Goal: Task Accomplishment & Management: Manage account settings

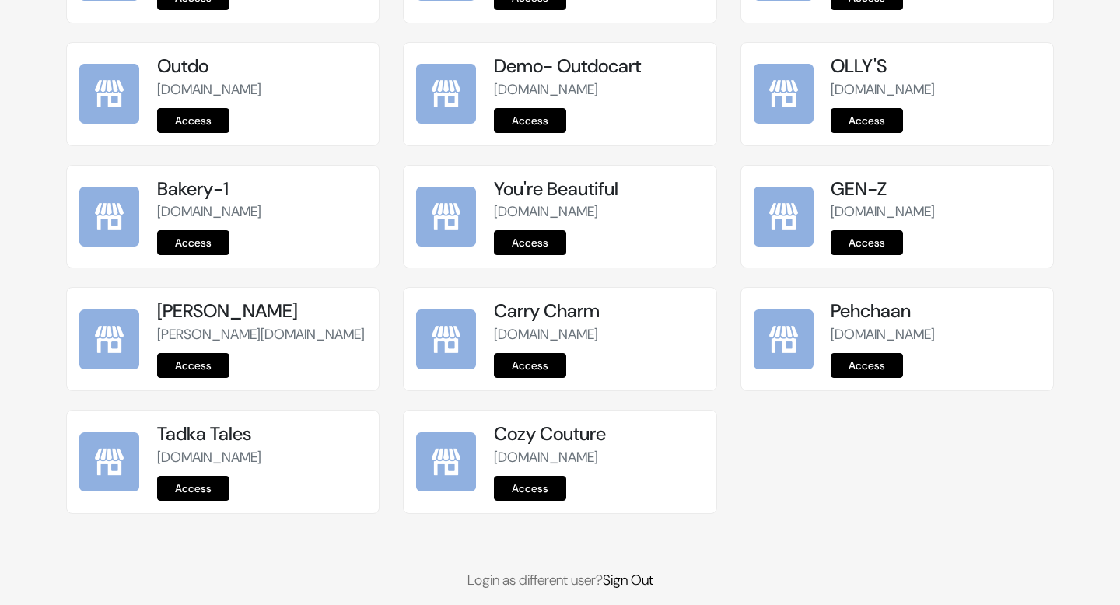
scroll to position [329, 0]
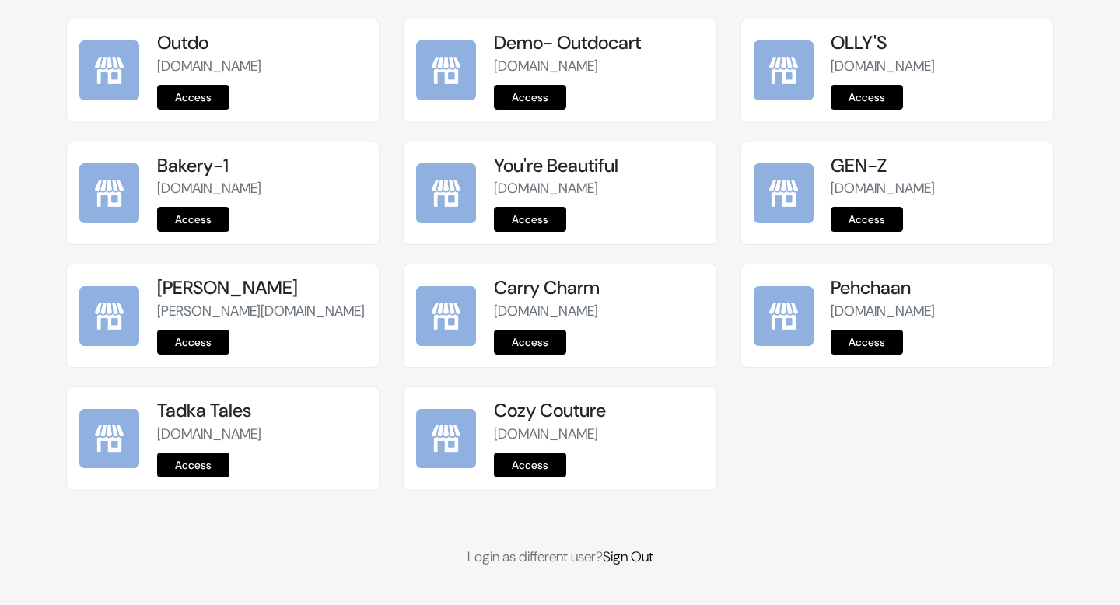
click at [632, 545] on div "FOODIE som.commmerce.com Access Stationery Shop" at bounding box center [560, 232] width 988 height 672
click at [632, 551] on link "Sign Out" at bounding box center [628, 557] width 51 height 19
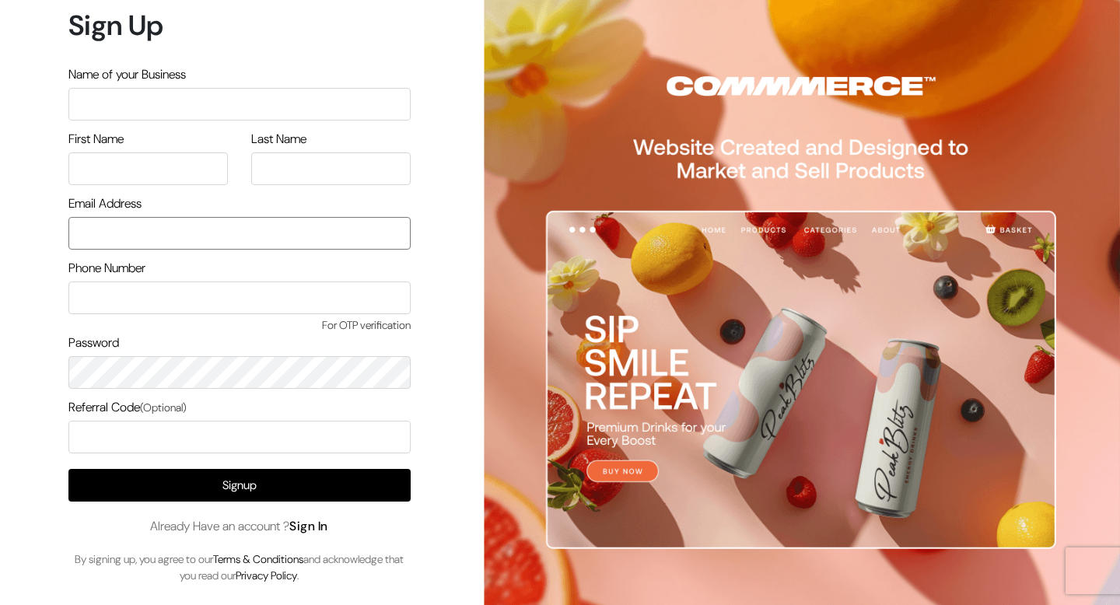
type input "[EMAIL_ADDRESS][DOMAIN_NAME]"
click at [315, 523] on link "Sign In" at bounding box center [308, 526] width 39 height 16
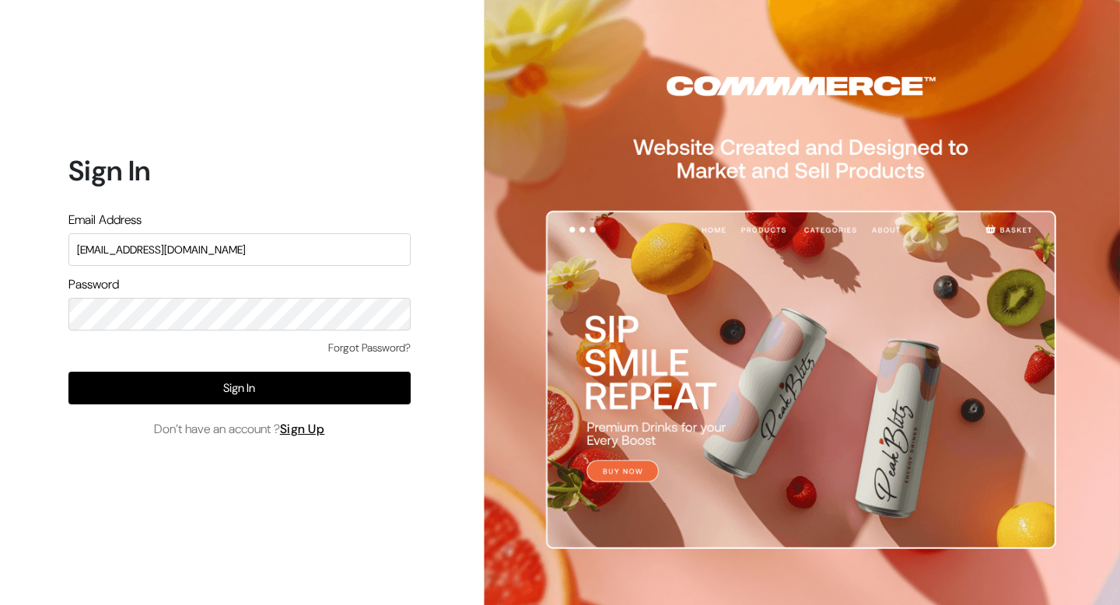
click at [226, 257] on input "[EMAIL_ADDRESS][DOMAIN_NAME]" at bounding box center [239, 249] width 342 height 33
type input "[EMAIL_ADDRESS][DOMAIN_NAME]"
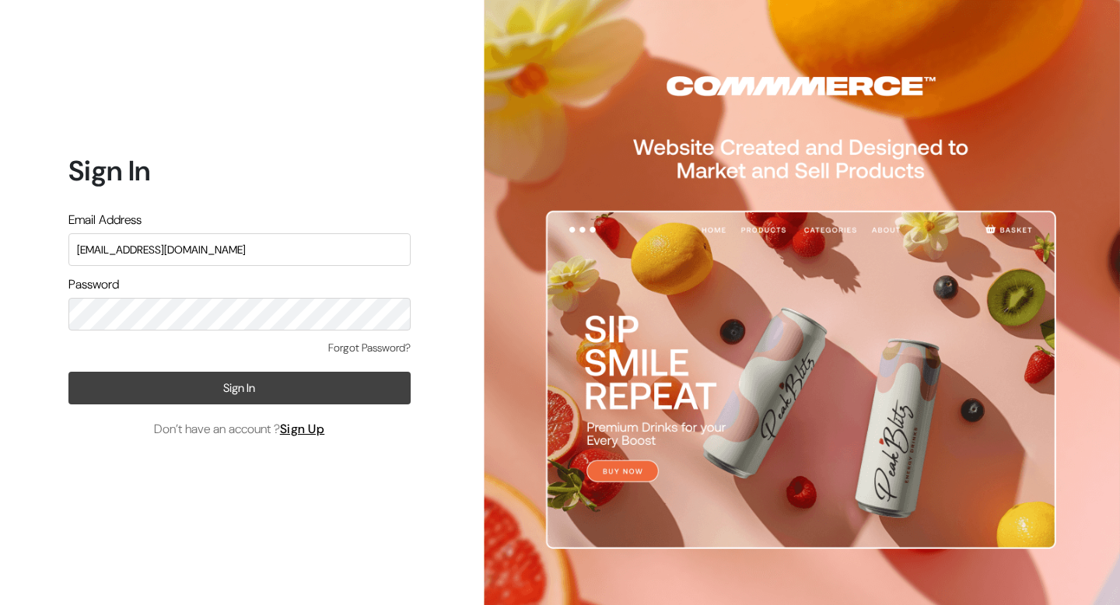
click at [219, 391] on button "Sign In" at bounding box center [239, 388] width 342 height 33
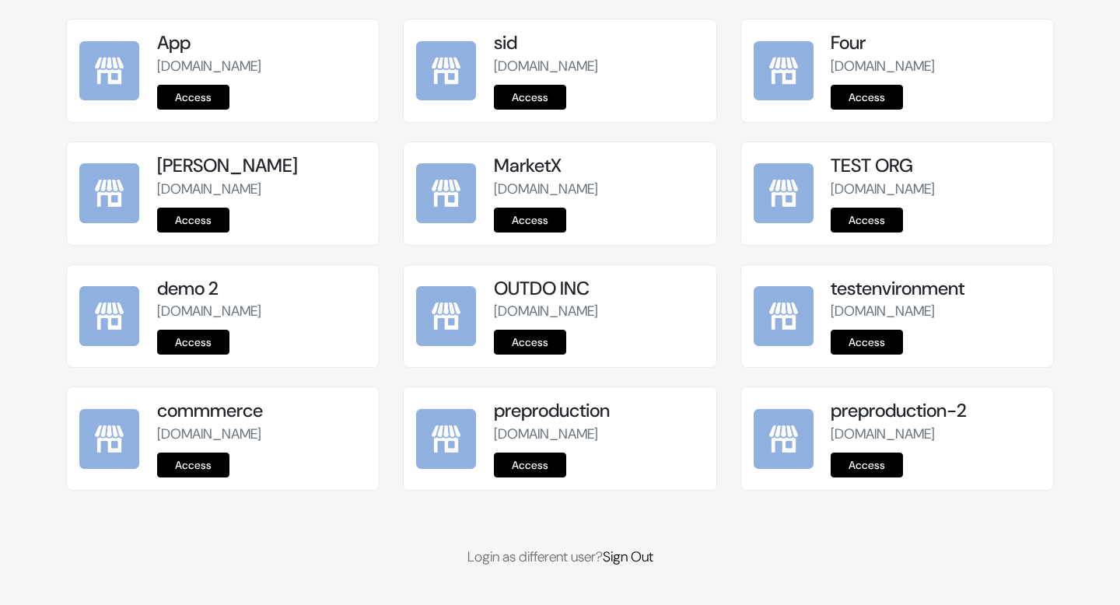
scroll to position [865, 0]
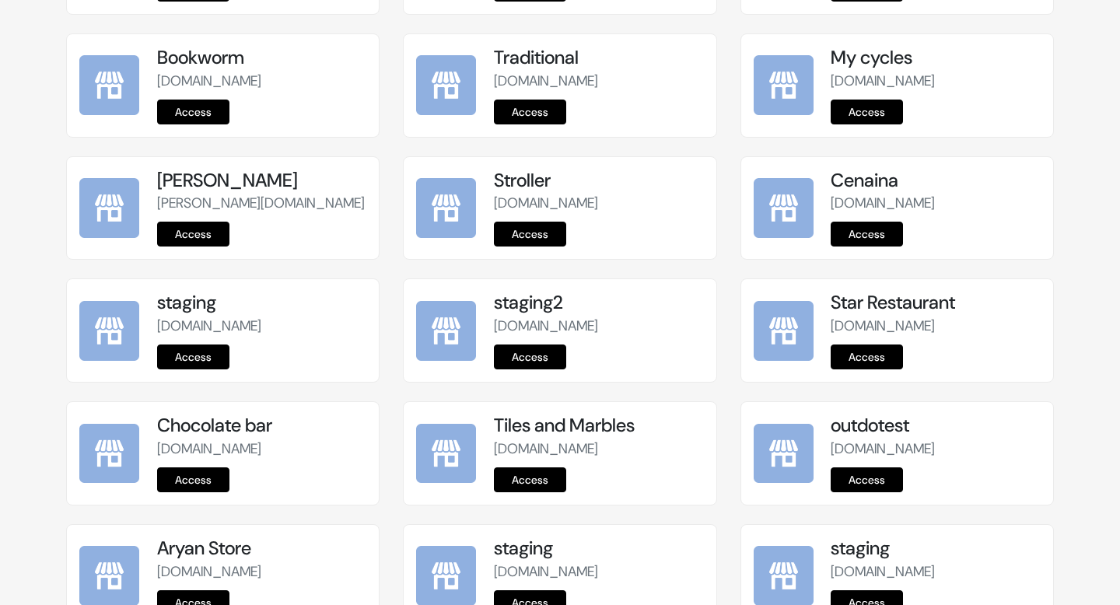
click at [514, 370] on div "staging2 staging-2.commmerce.com Access" at bounding box center [560, 330] width 312 height 103
click at [519, 356] on link "Access" at bounding box center [530, 357] width 72 height 25
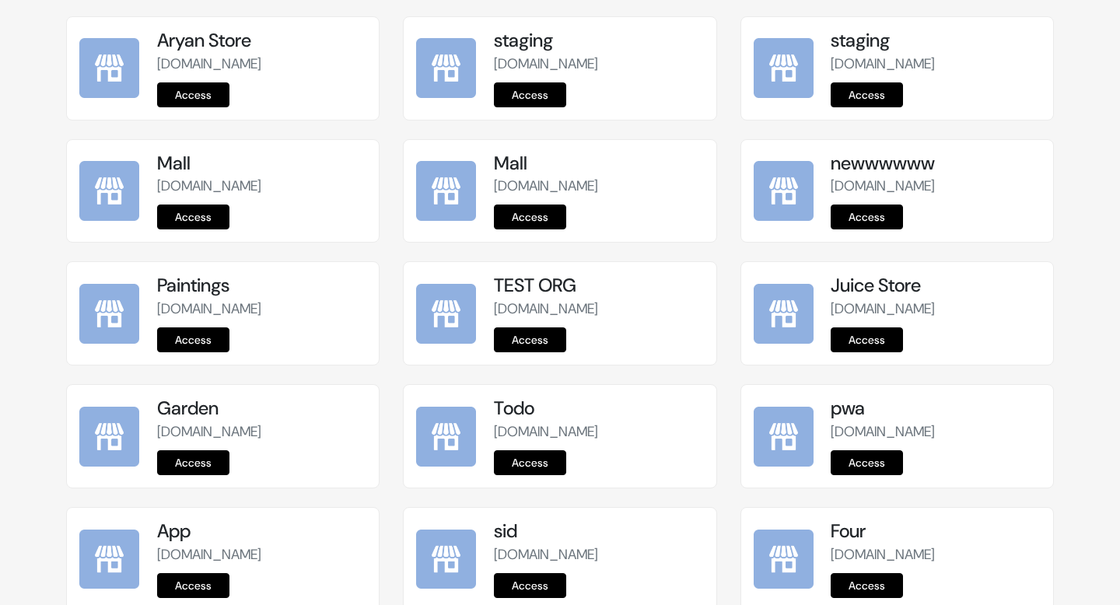
scroll to position [1945, 0]
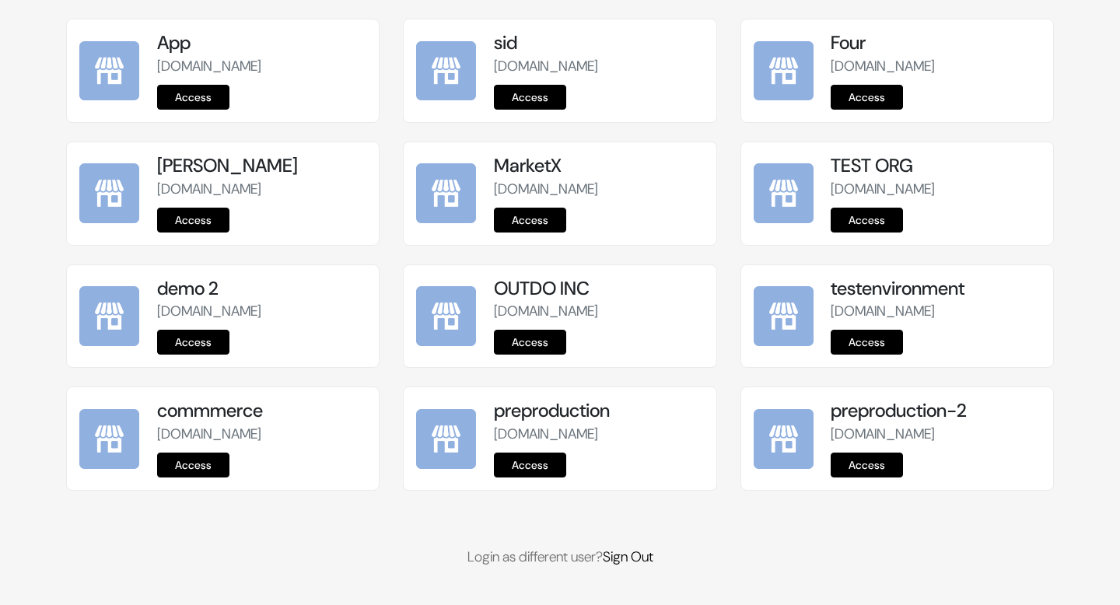
click at [859, 457] on link "Access" at bounding box center [867, 465] width 72 height 25
click at [528, 469] on link "Access" at bounding box center [530, 465] width 72 height 25
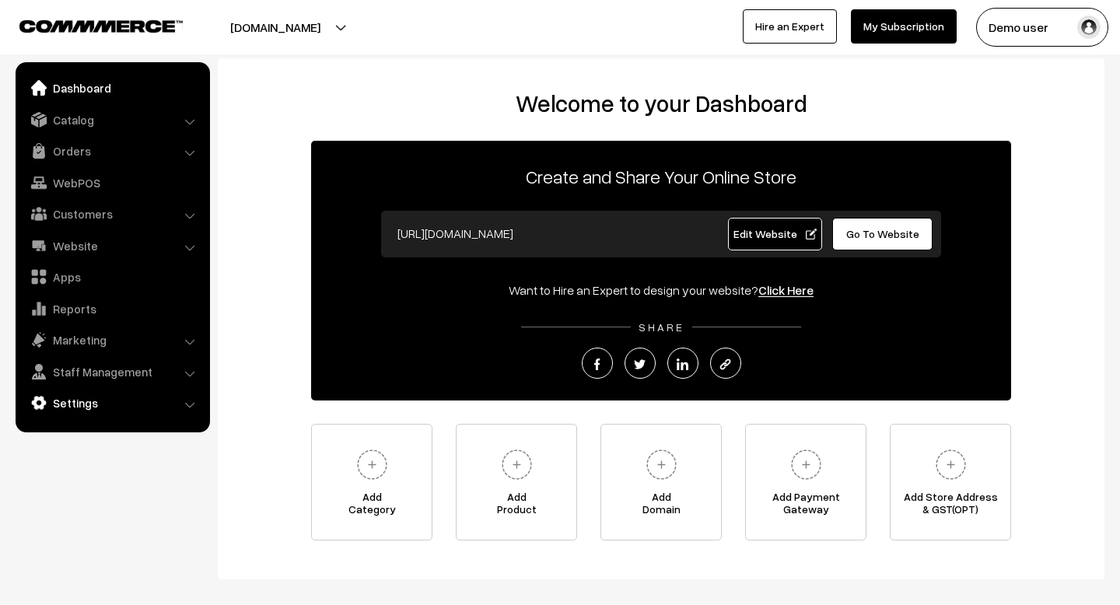
click at [92, 403] on link "Settings" at bounding box center [111, 403] width 185 height 28
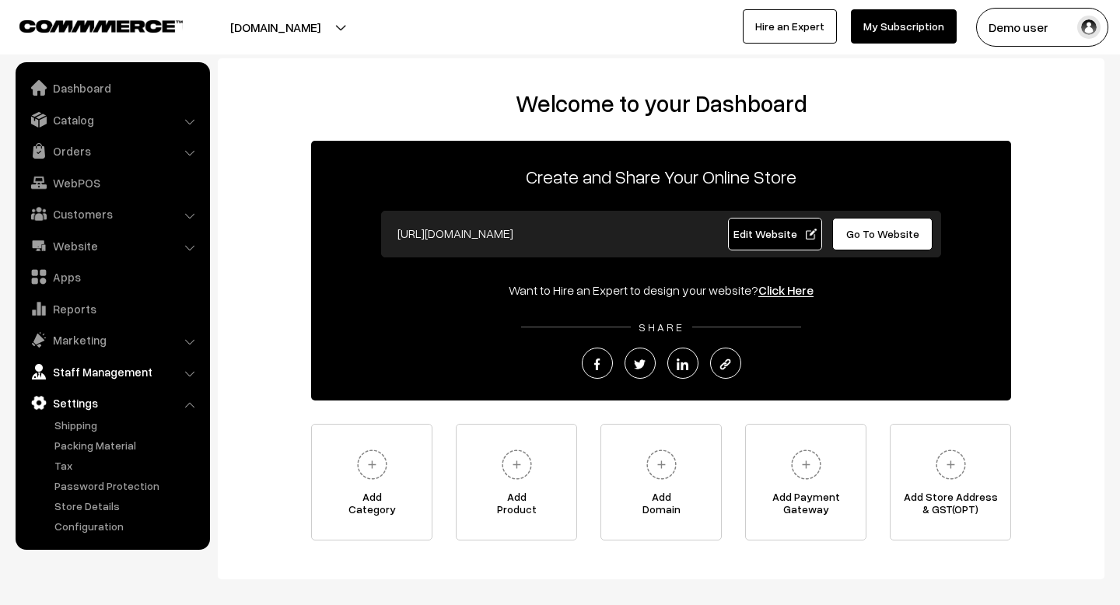
click at [99, 361] on link "Staff Management" at bounding box center [111, 372] width 185 height 28
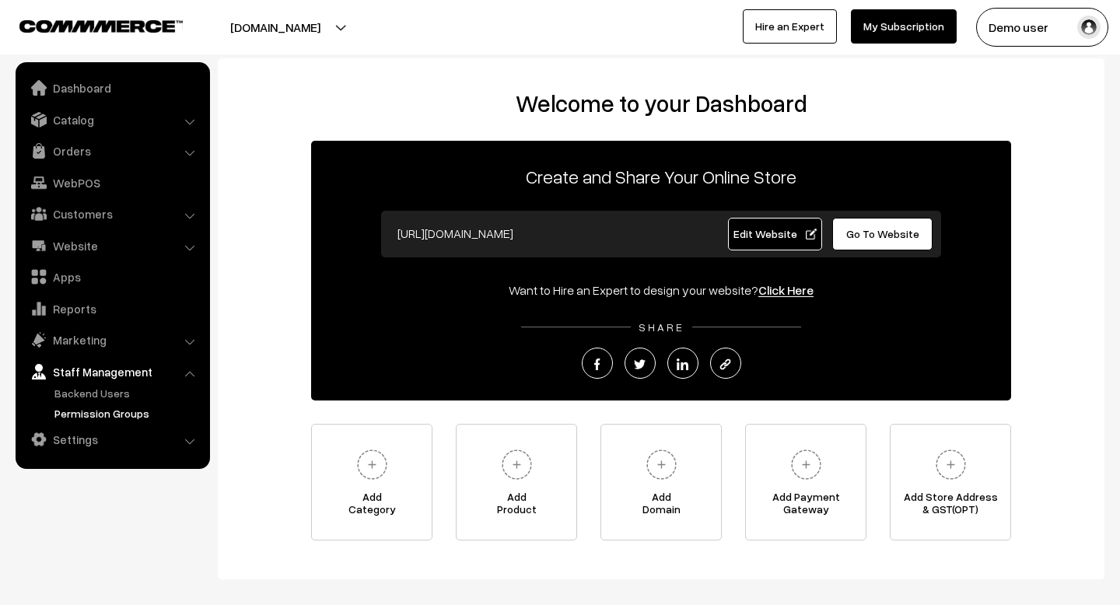
click at [91, 410] on link "Permission Groups" at bounding box center [128, 413] width 154 height 16
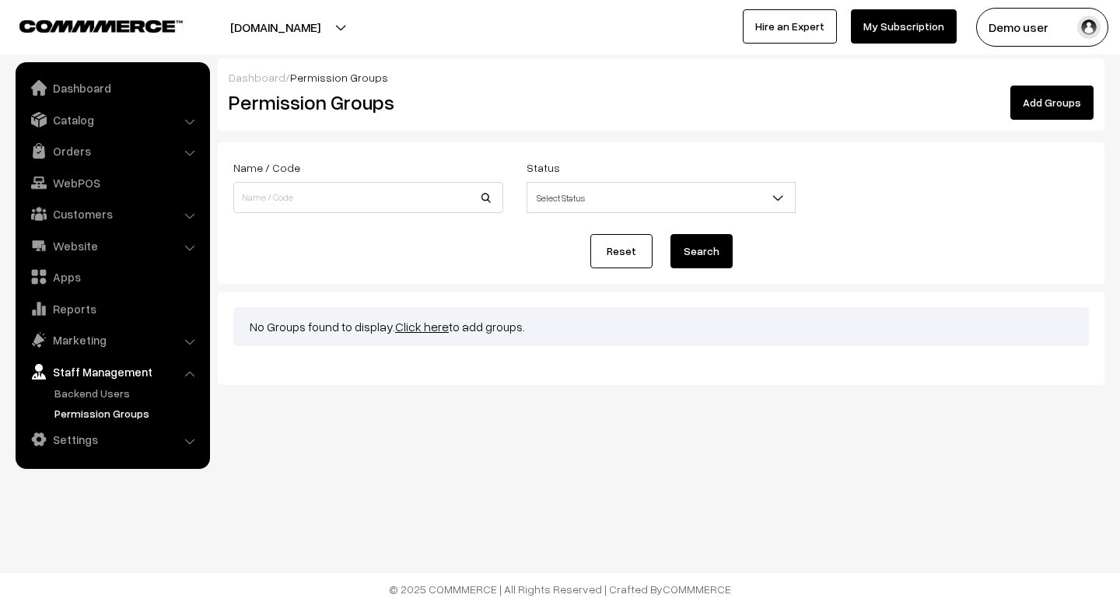
click at [1060, 97] on link "Add Groups" at bounding box center [1051, 103] width 83 height 34
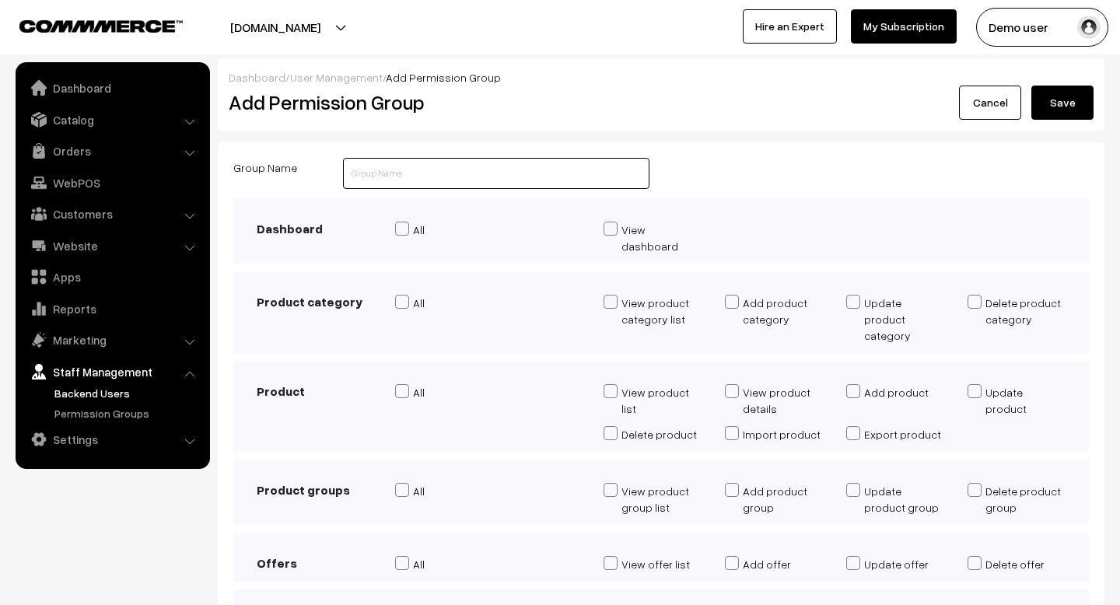
click at [466, 181] on input "text" at bounding box center [496, 173] width 306 height 31
type input "Book"
click at [602, 295] on div "View product category list" at bounding box center [652, 324] width 121 height 58
click at [614, 295] on span at bounding box center [611, 302] width 14 height 14
click at [614, 297] on input "View product category list" at bounding box center [609, 312] width 10 height 30
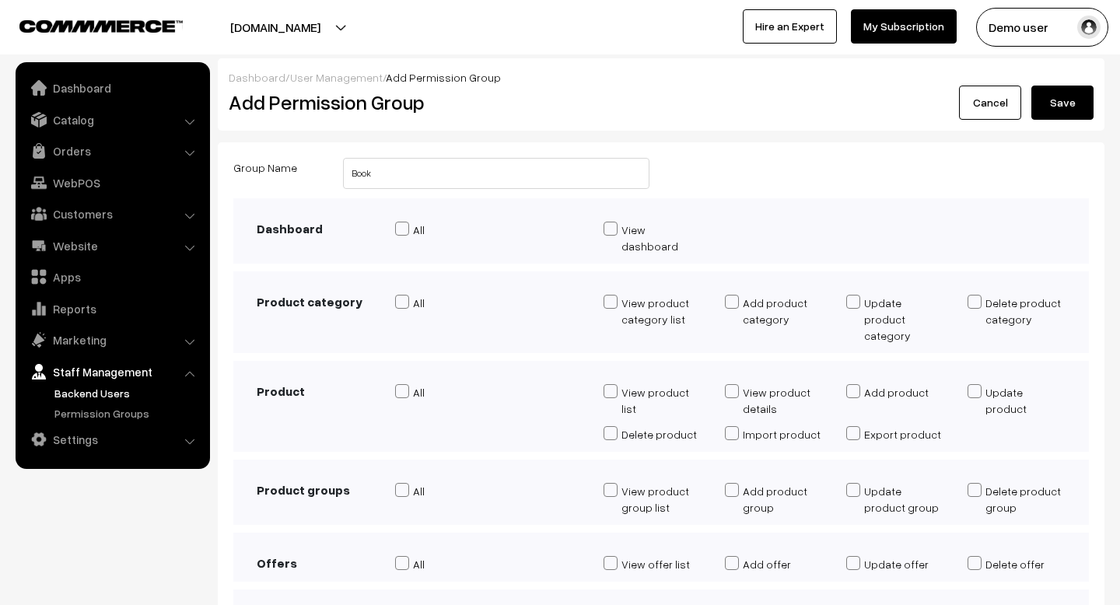
checkbox input "true"
click at [859, 384] on span at bounding box center [853, 391] width 14 height 14
click at [856, 387] on input "Add product" at bounding box center [851, 394] width 10 height 14
checkbox input "true"
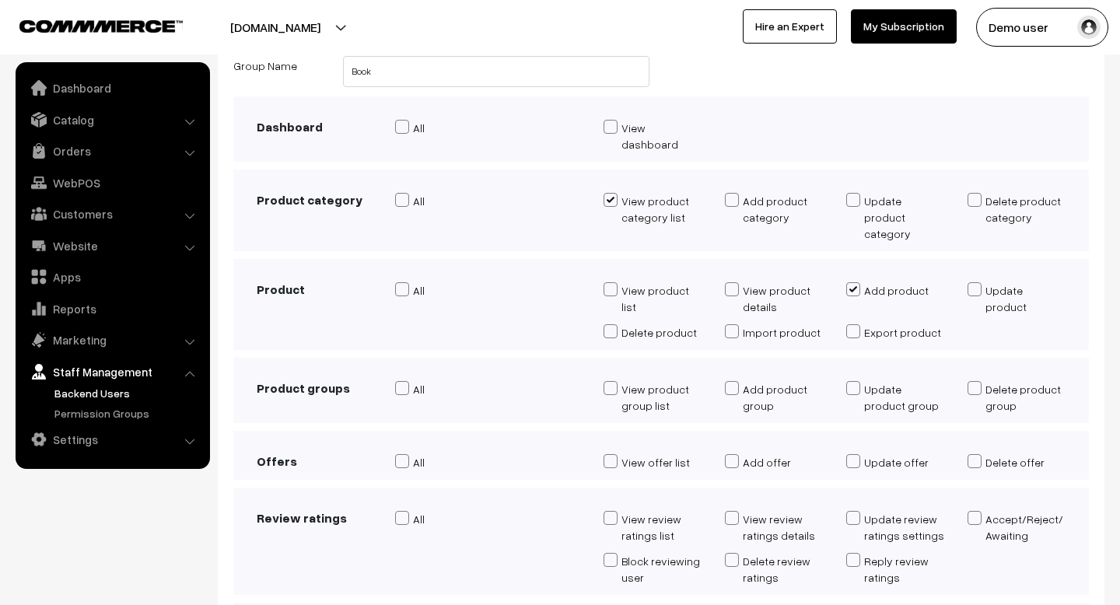
click at [733, 381] on span at bounding box center [732, 388] width 14 height 14
click at [733, 383] on input "Add product group" at bounding box center [730, 398] width 10 height 30
checkbox input "true"
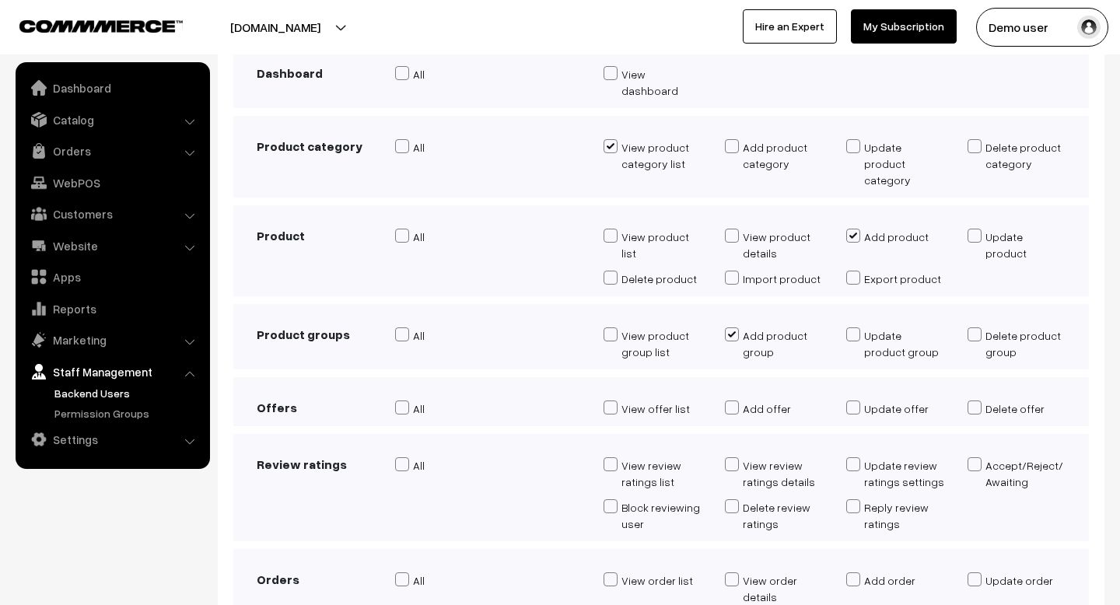
scroll to position [187, 0]
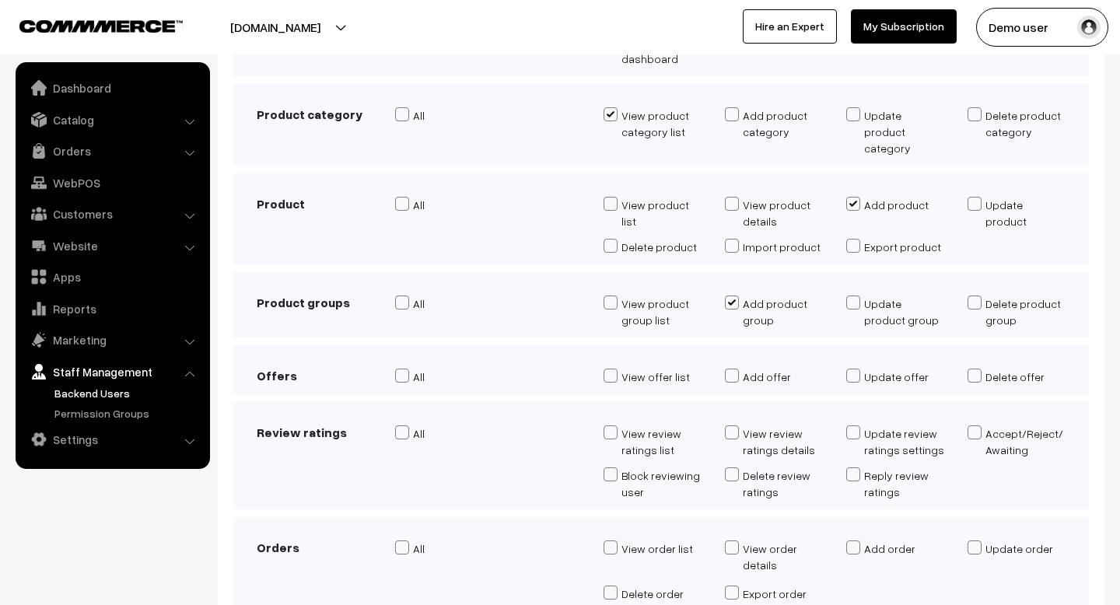
click at [614, 369] on span at bounding box center [611, 376] width 14 height 14
click at [614, 371] on input "View offer list" at bounding box center [609, 378] width 10 height 14
checkbox input "true"
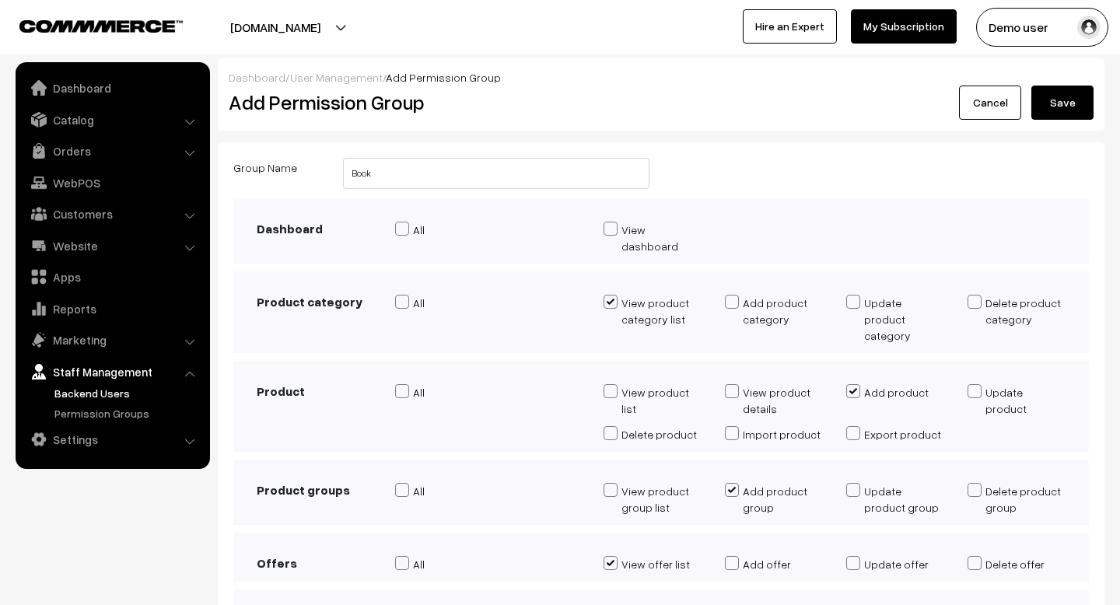
click at [1067, 104] on button "Save" at bounding box center [1062, 103] width 62 height 34
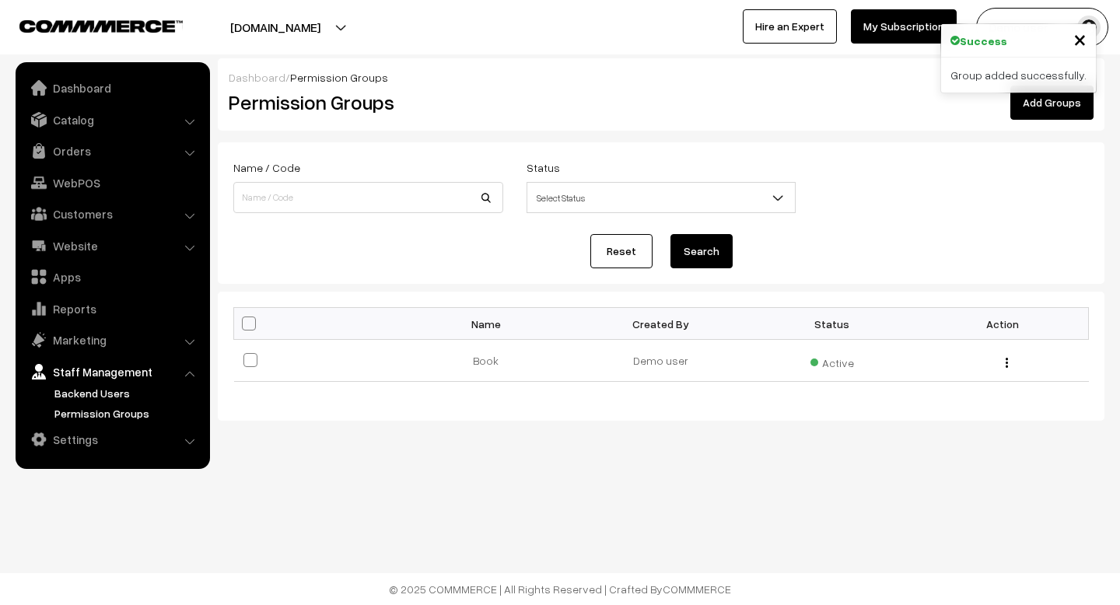
click at [82, 390] on link "Backend Users" at bounding box center [128, 393] width 154 height 16
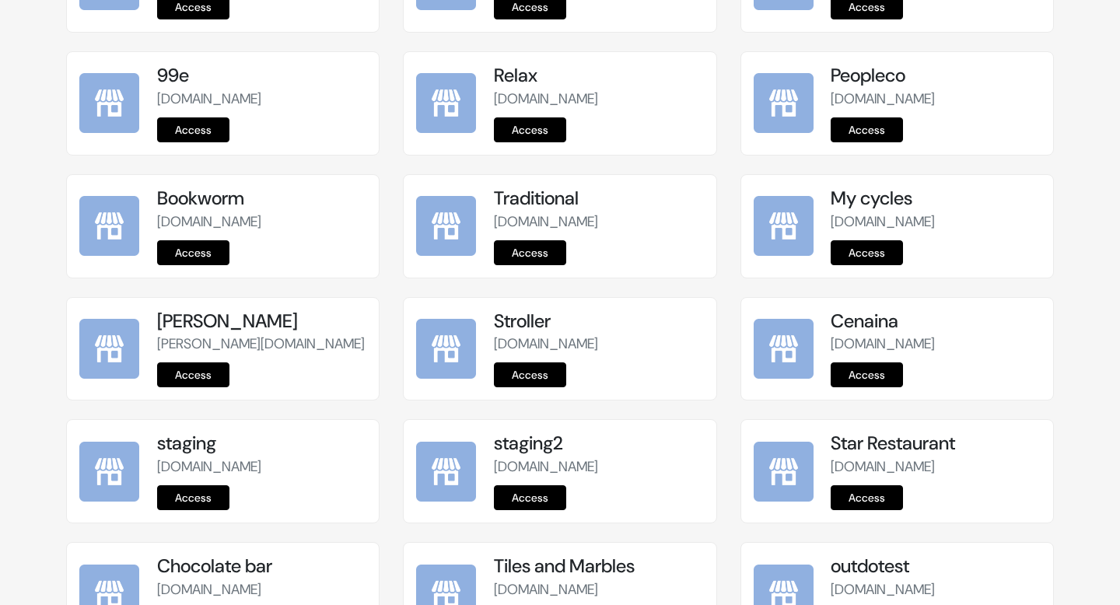
scroll to position [1945, 0]
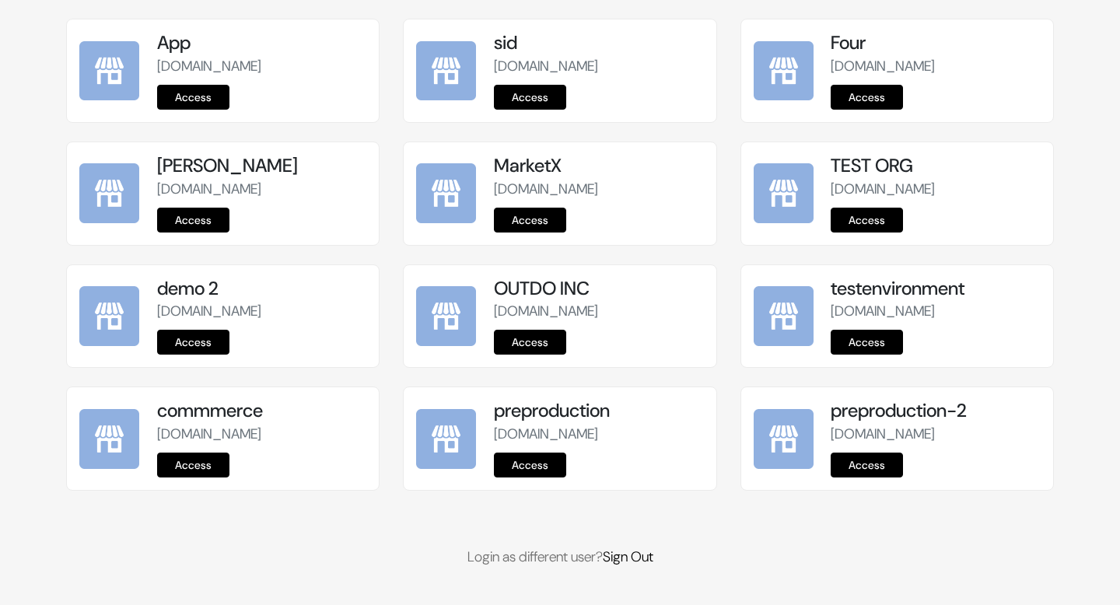
click at [854, 459] on link "Access" at bounding box center [867, 465] width 72 height 25
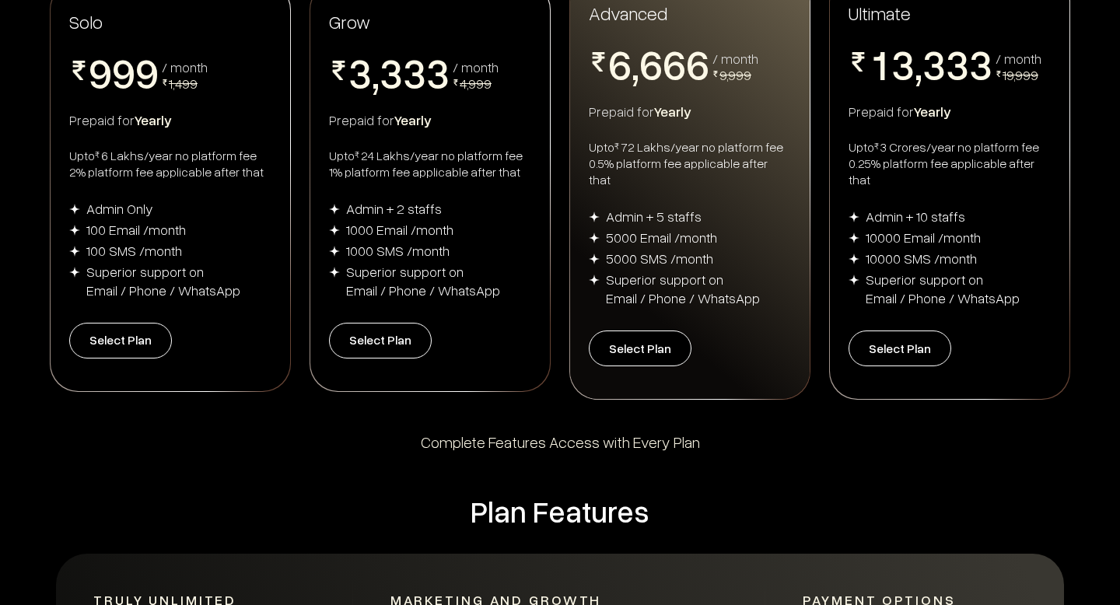
scroll to position [317, 0]
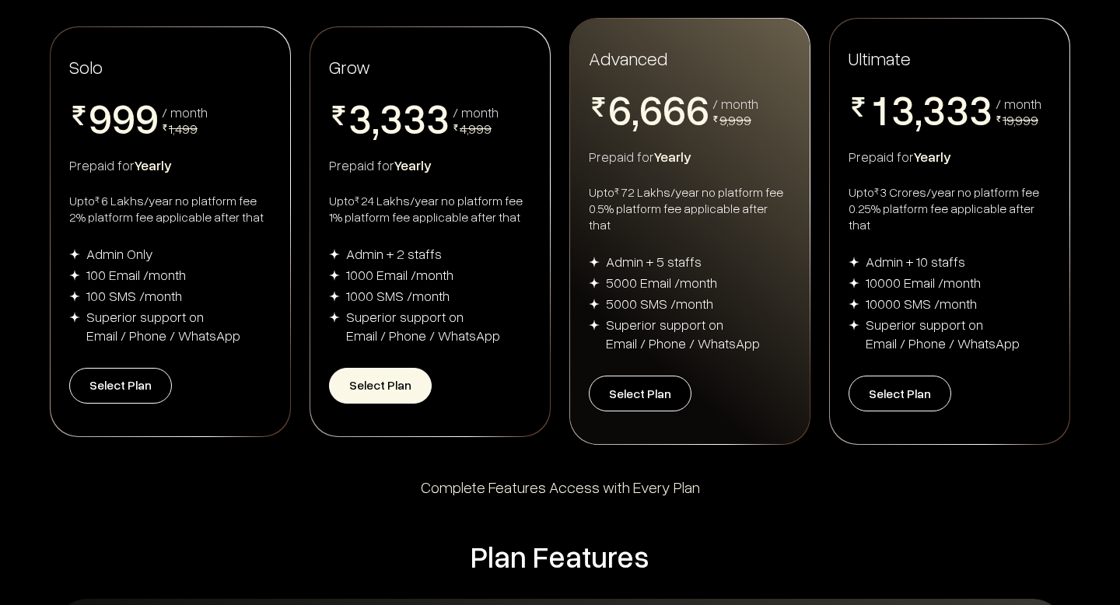
click at [385, 376] on button "Select Plan" at bounding box center [380, 386] width 103 height 36
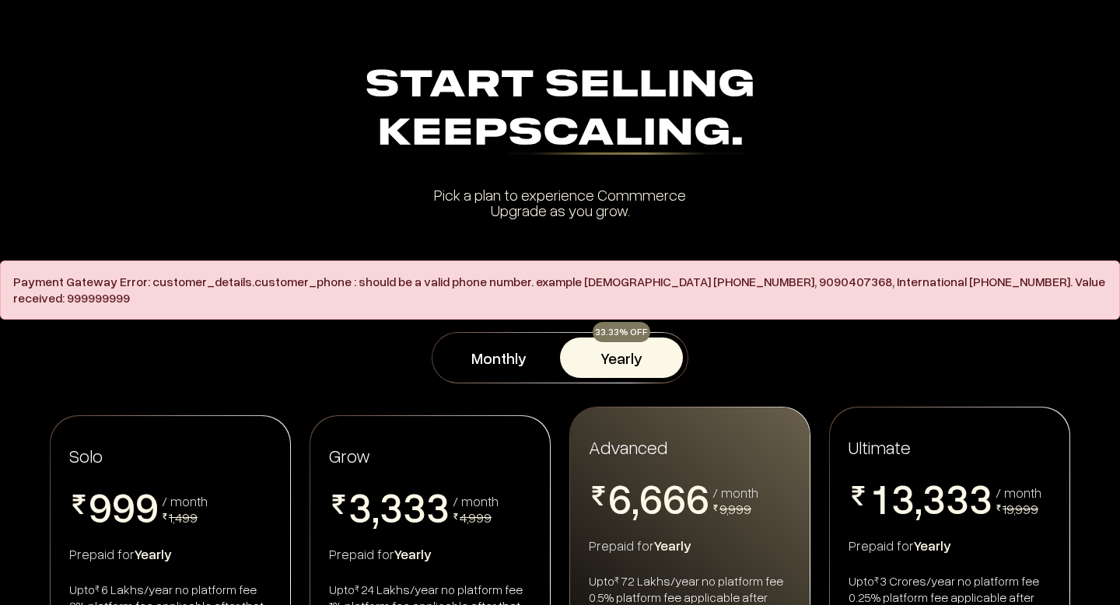
click at [412, 292] on div "Payment Gateway Error: customer_details.customer_phone : should be a valid phon…" at bounding box center [560, 290] width 1120 height 59
click at [410, 278] on div "Payment Gateway Error: customer_details.customer_phone : should be a valid phon…" at bounding box center [560, 290] width 1120 height 59
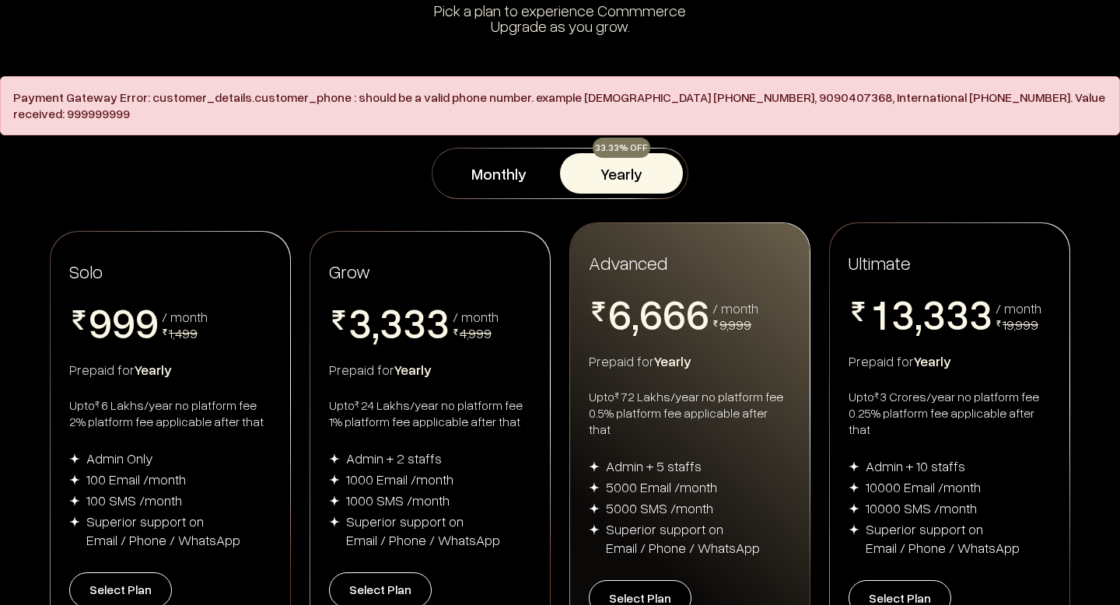
scroll to position [200, 0]
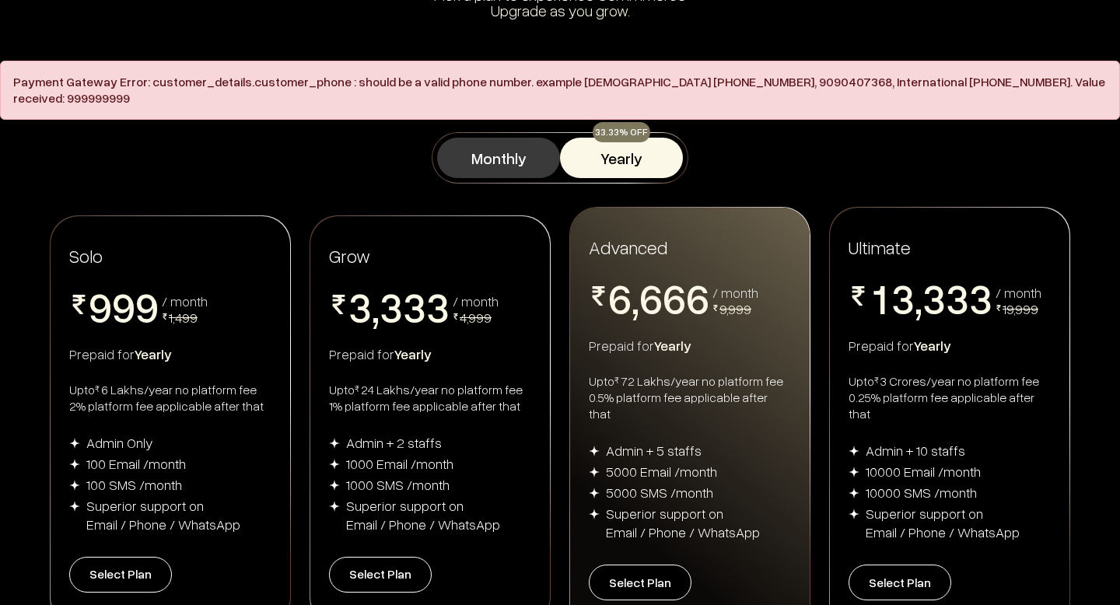
click at [530, 155] on button "Monthly" at bounding box center [498, 158] width 123 height 40
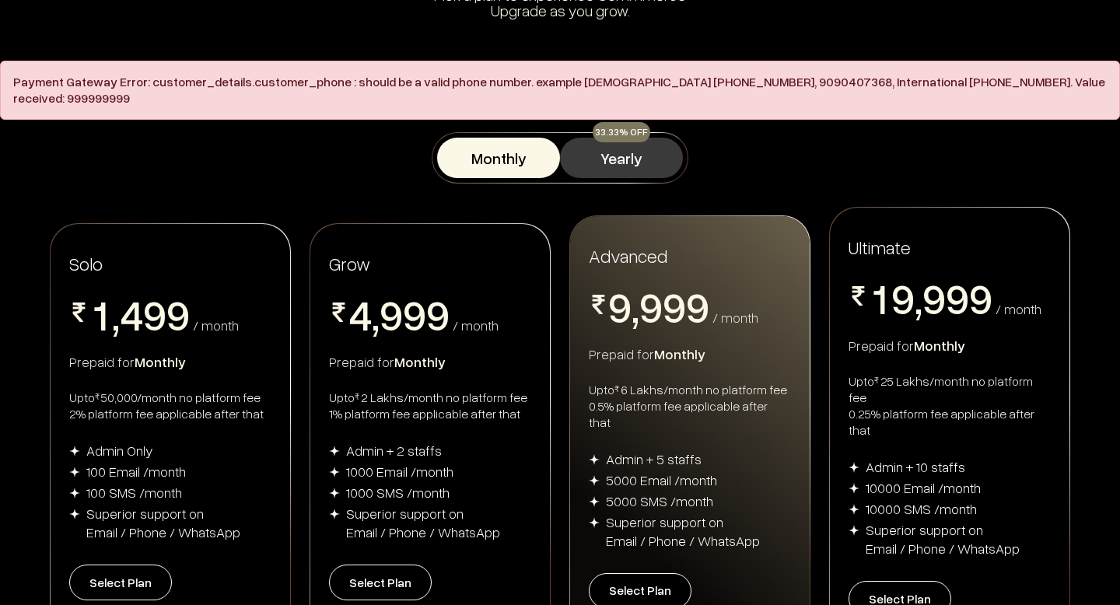
click at [597, 145] on button "Yearly" at bounding box center [621, 158] width 123 height 40
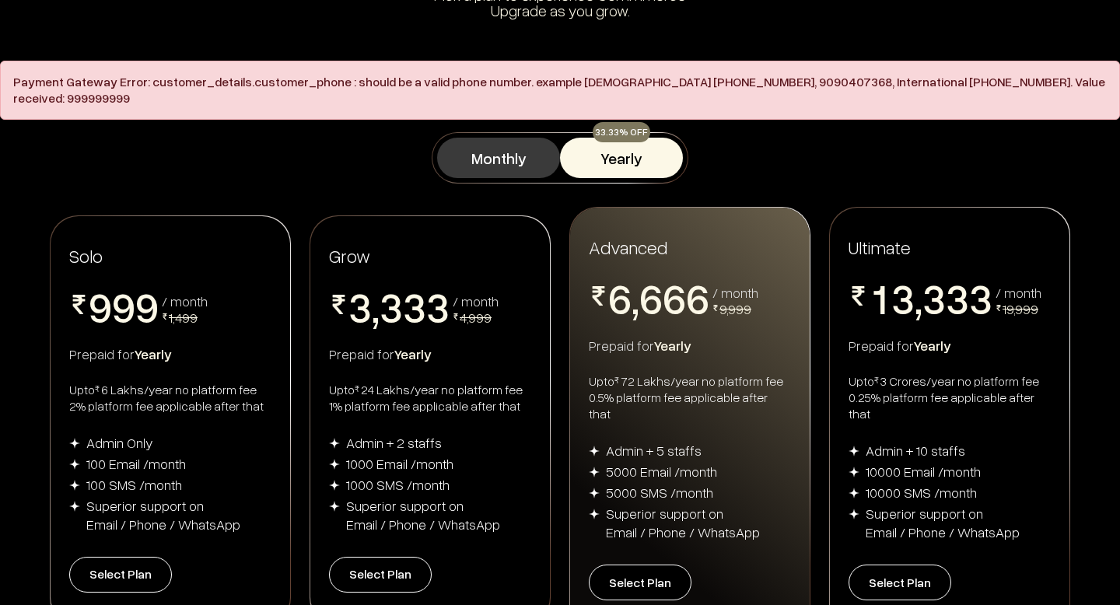
click at [472, 141] on button "Monthly" at bounding box center [498, 158] width 123 height 40
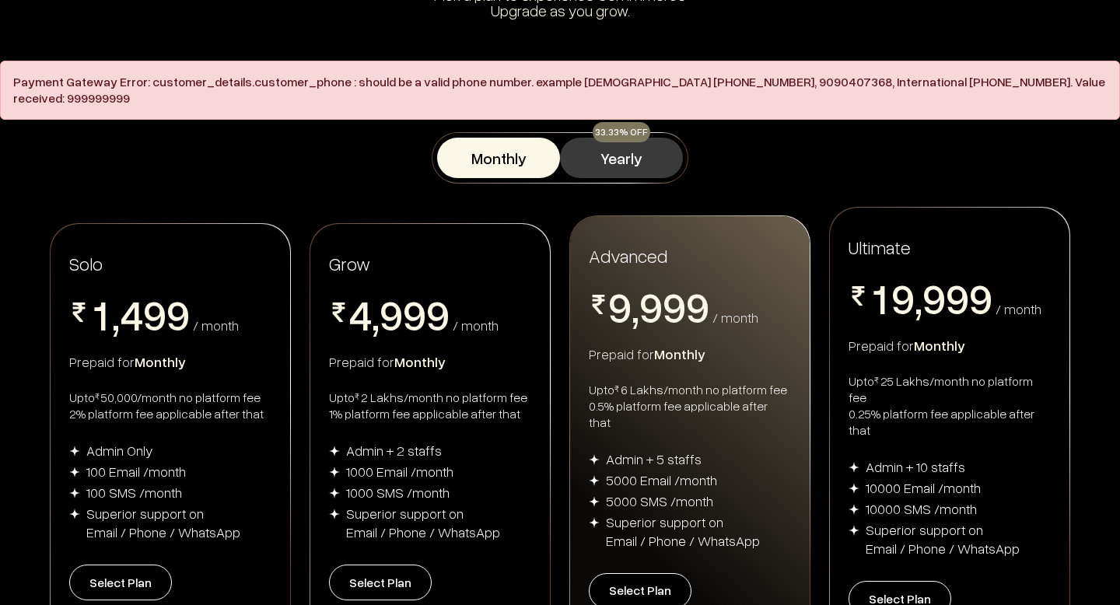
click at [562, 148] on button "Yearly" at bounding box center [621, 158] width 123 height 40
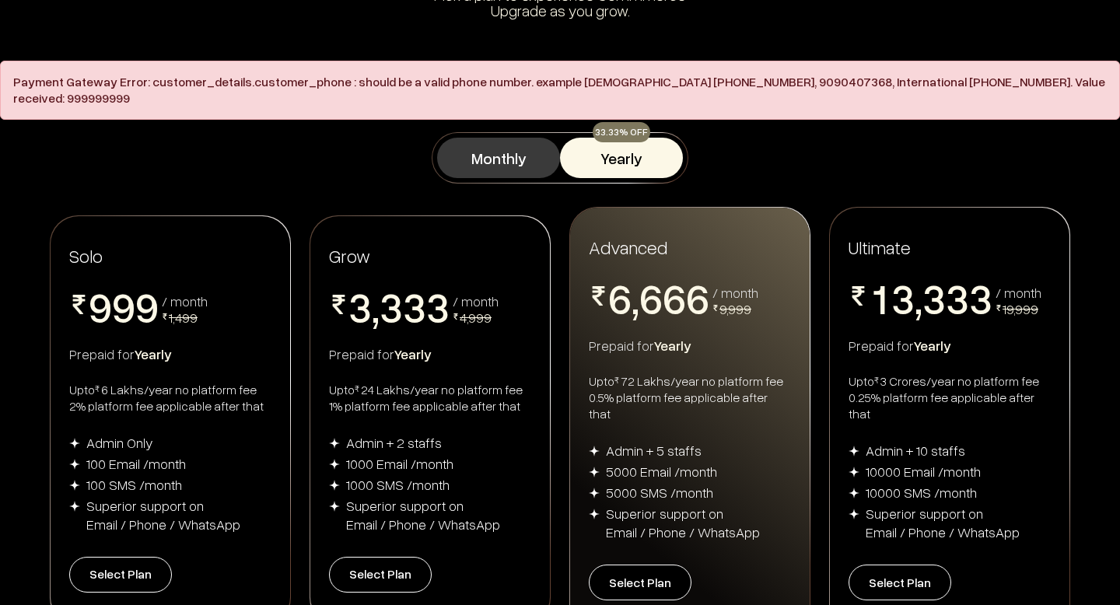
click at [484, 152] on button "Monthly" at bounding box center [498, 158] width 123 height 40
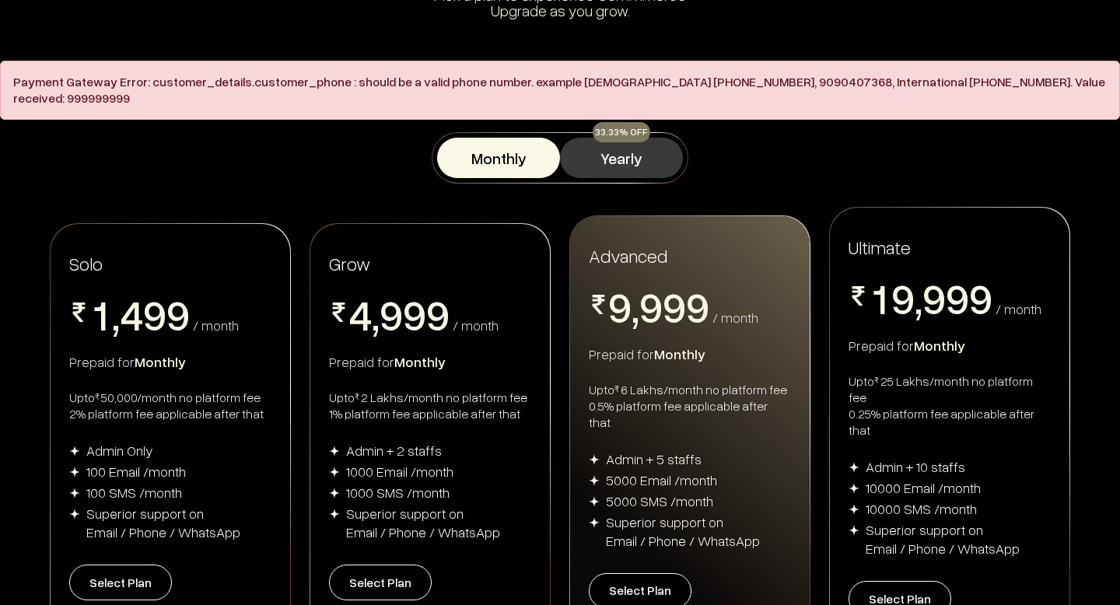
click at [633, 138] on button "Yearly" at bounding box center [621, 158] width 123 height 40
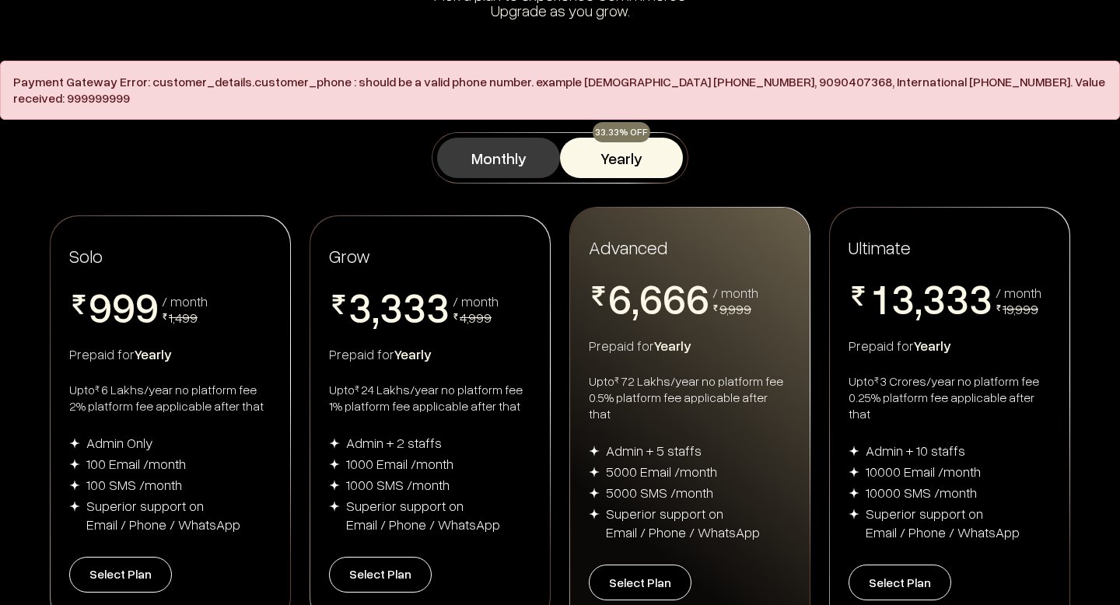
click at [527, 138] on button "Monthly" at bounding box center [498, 158] width 123 height 40
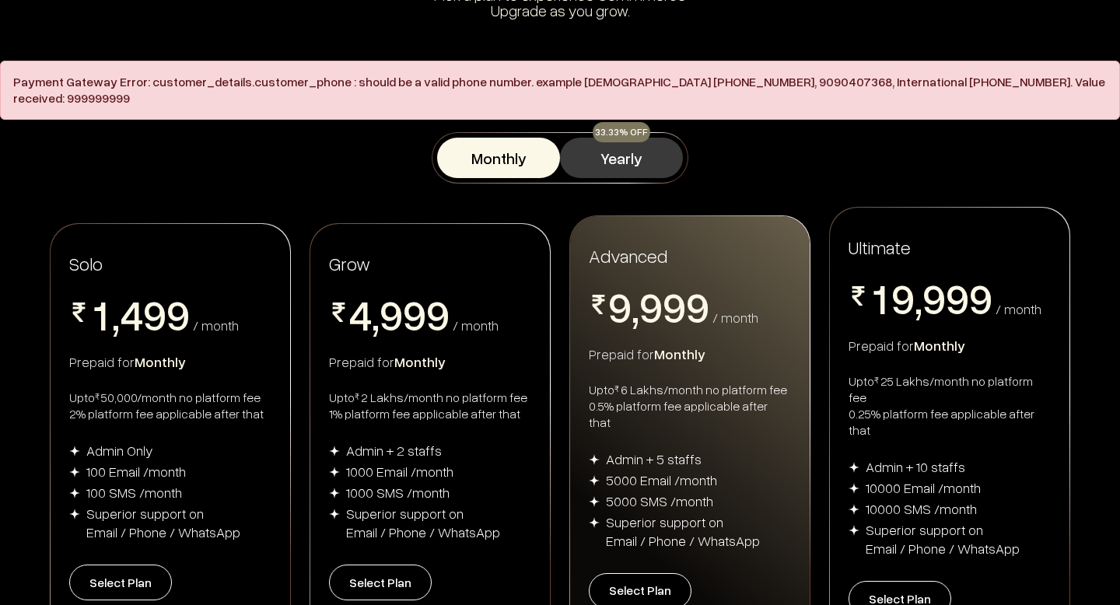
click at [597, 138] on button "Yearly" at bounding box center [621, 158] width 123 height 40
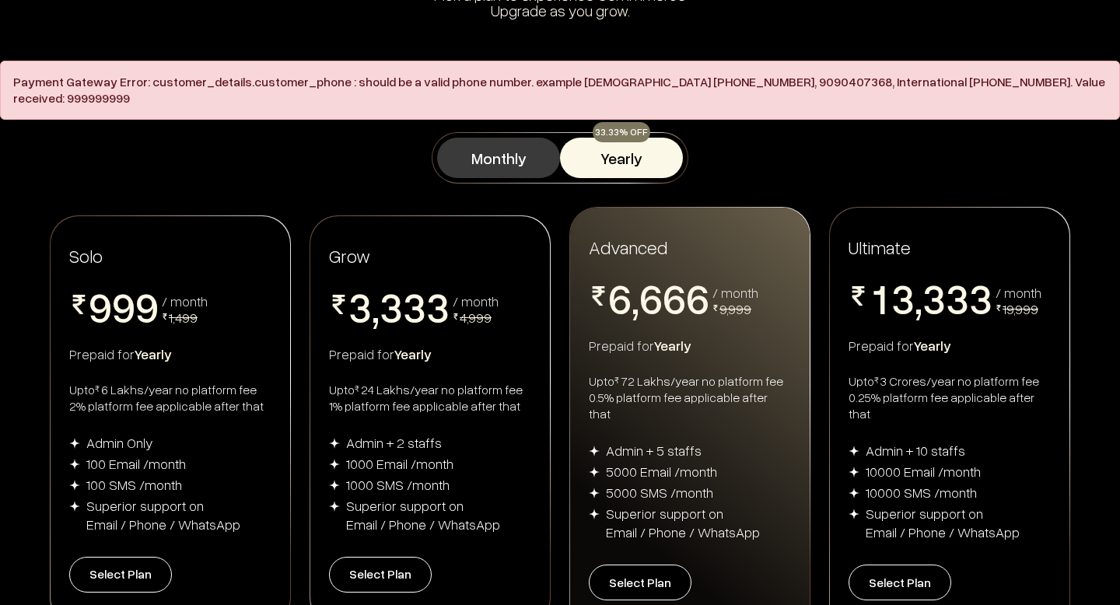
click at [488, 142] on button "Monthly" at bounding box center [498, 158] width 123 height 40
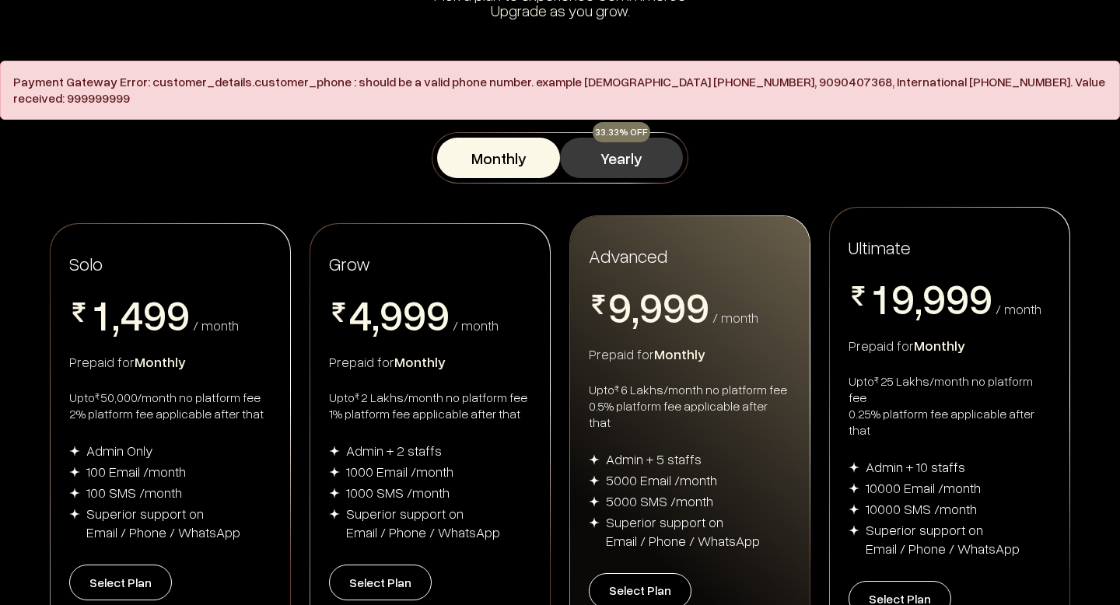
click at [604, 150] on button "Yearly" at bounding box center [621, 158] width 123 height 40
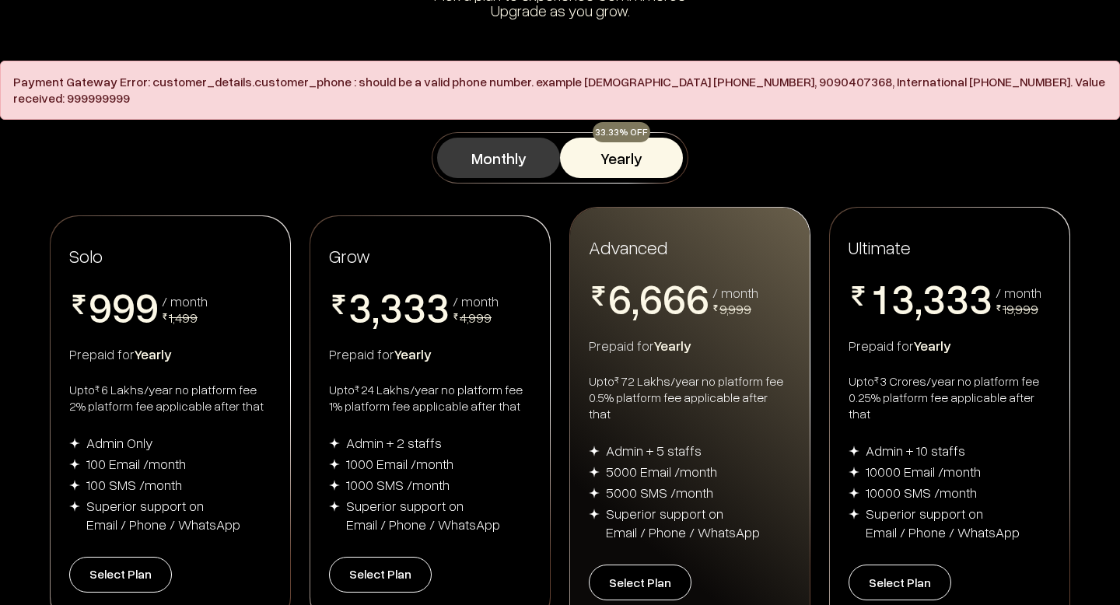
click at [513, 145] on button "Monthly" at bounding box center [498, 158] width 123 height 40
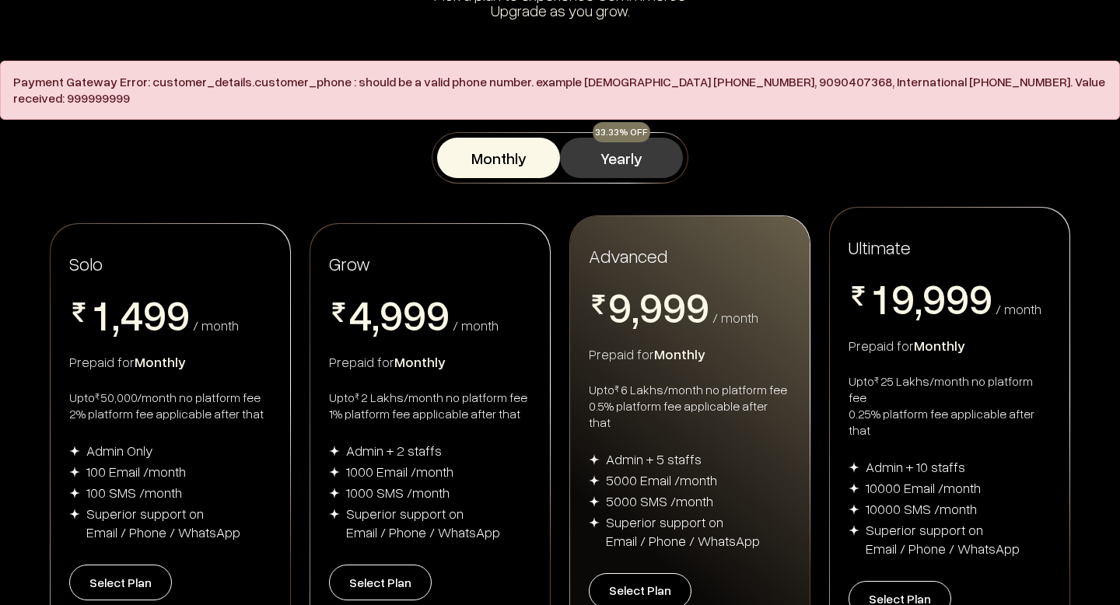
click at [579, 147] on button "Yearly" at bounding box center [621, 158] width 123 height 40
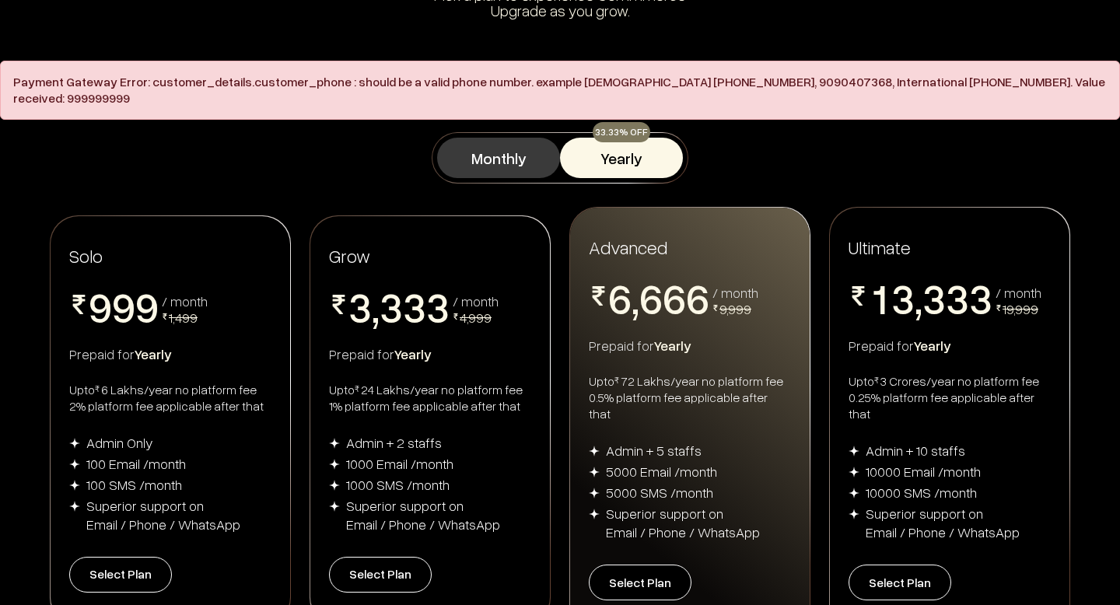
click at [514, 149] on button "Monthly" at bounding box center [498, 158] width 123 height 40
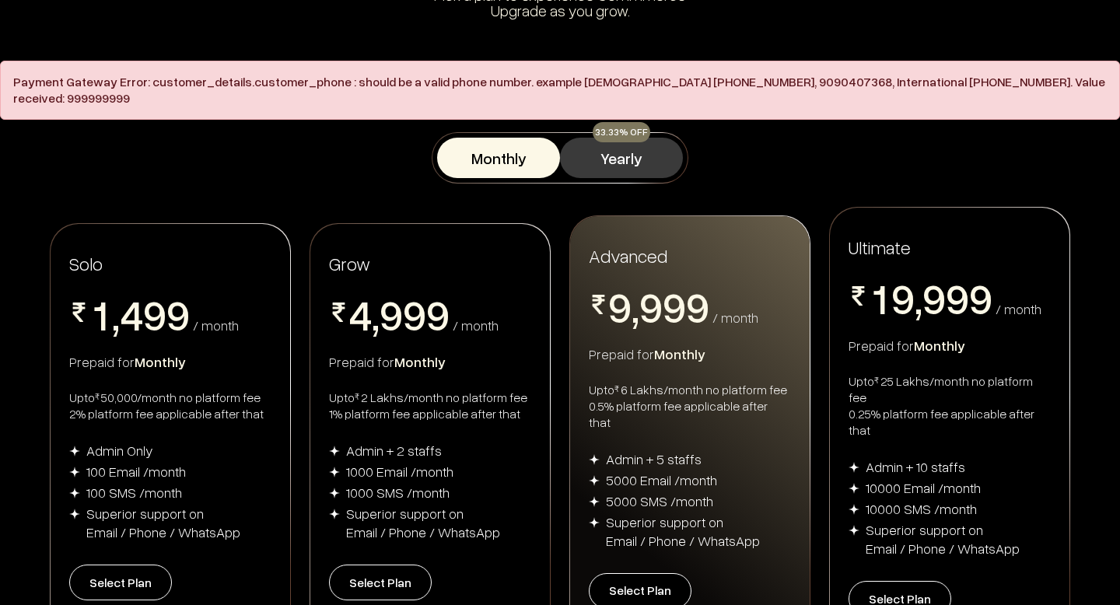
click at [593, 142] on button "Yearly" at bounding box center [621, 158] width 123 height 40
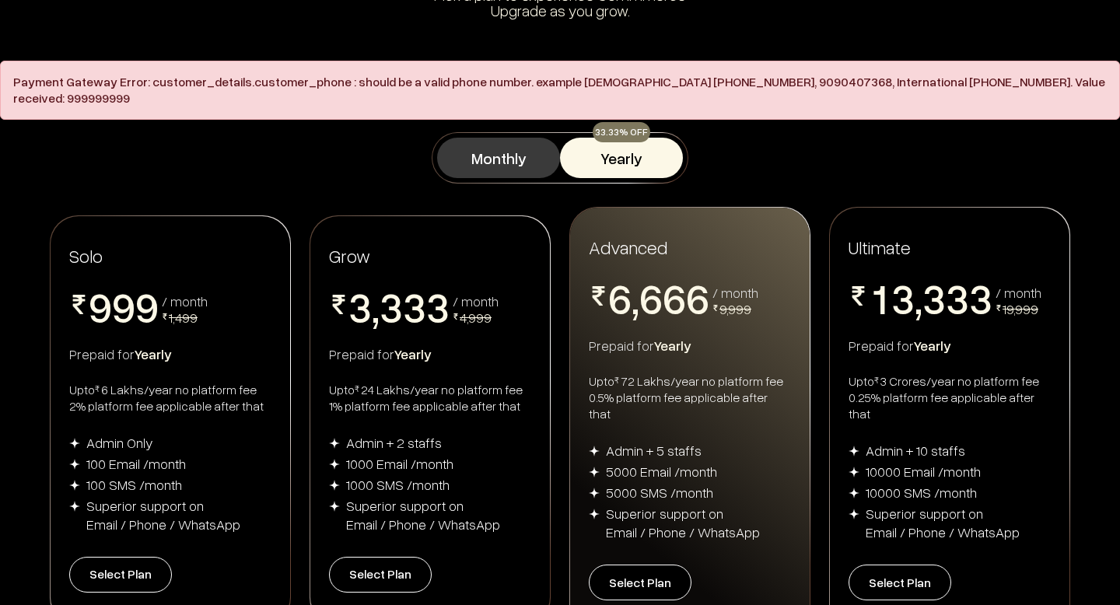
click at [511, 151] on button "Monthly" at bounding box center [498, 158] width 123 height 40
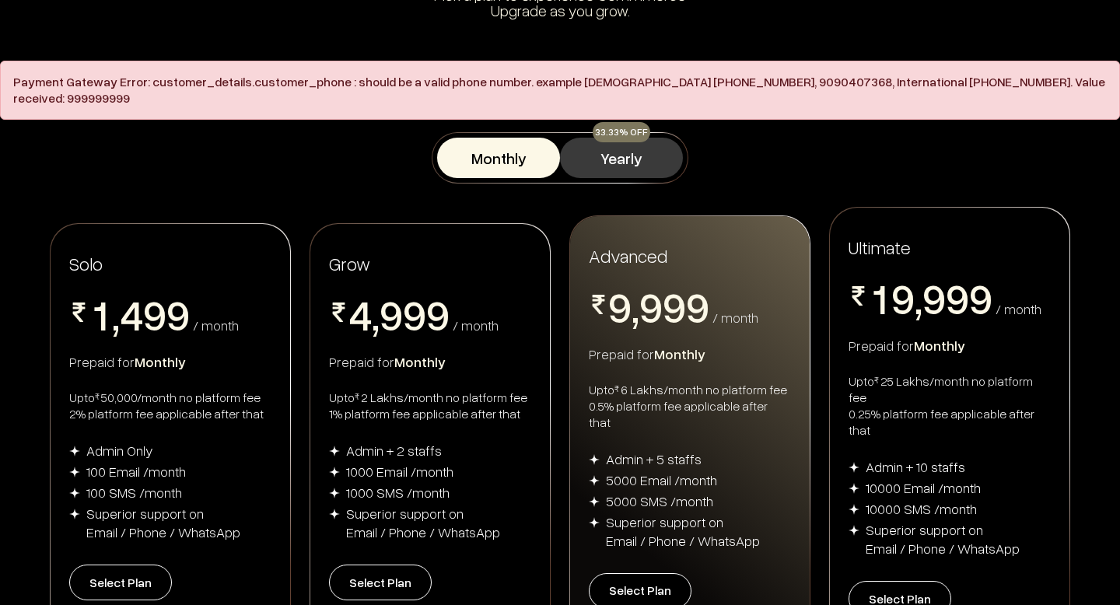
click at [607, 161] on button "Yearly" at bounding box center [621, 158] width 123 height 40
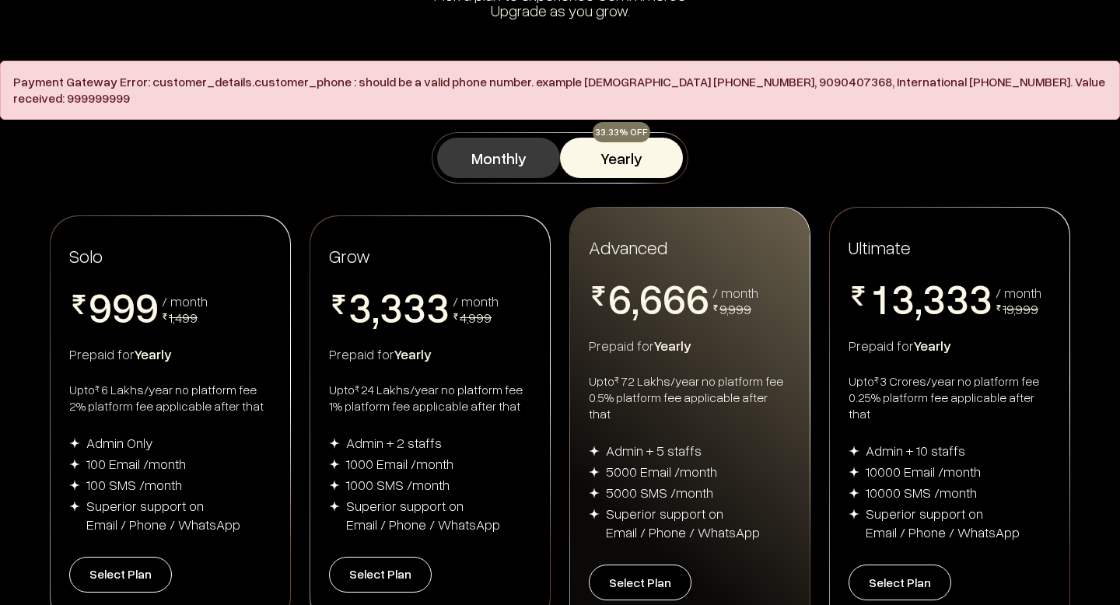
click at [510, 145] on button "Monthly" at bounding box center [498, 158] width 123 height 40
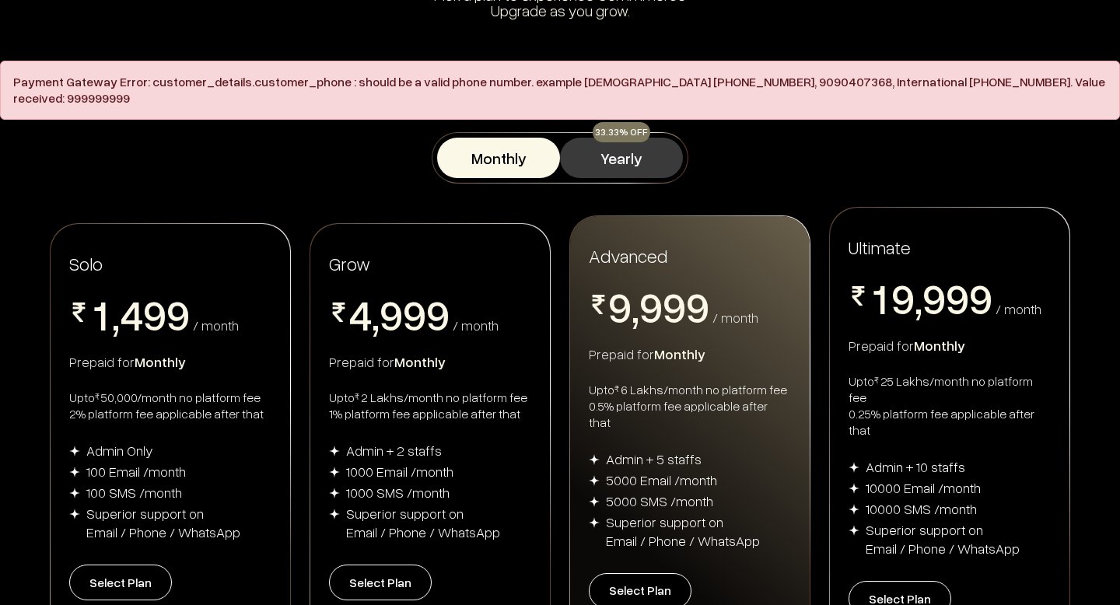
click at [633, 156] on button "Yearly" at bounding box center [621, 158] width 123 height 40
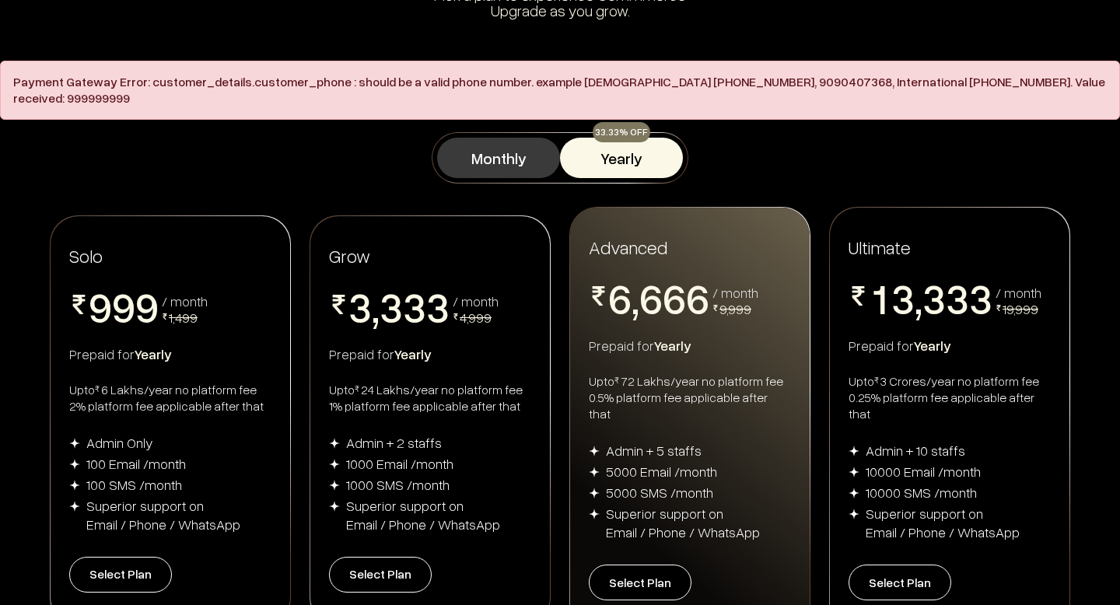
click at [517, 156] on button "Monthly" at bounding box center [498, 158] width 123 height 40
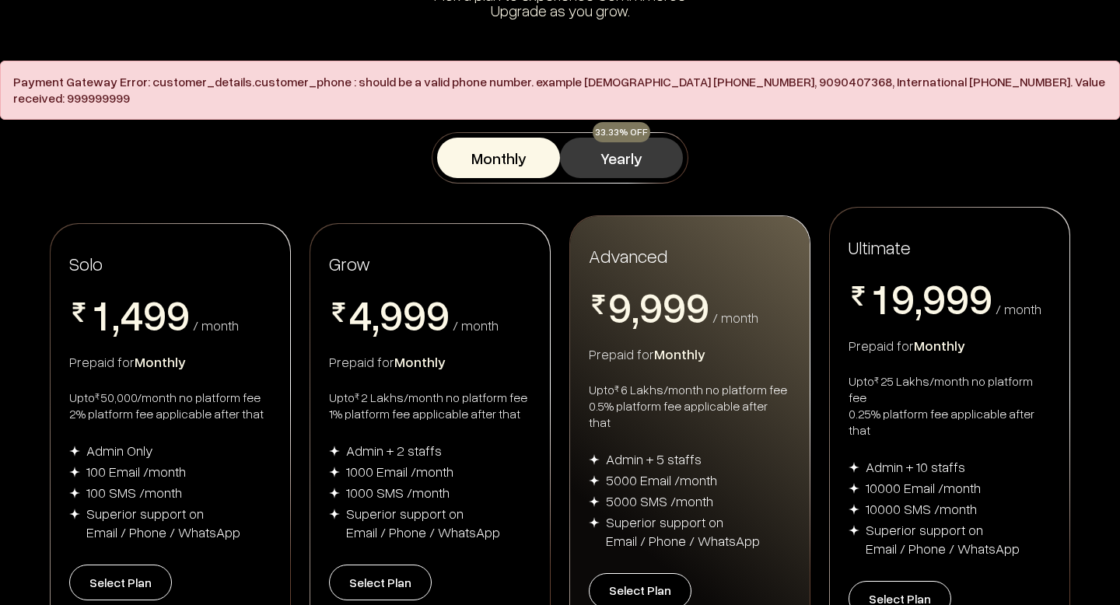
click at [595, 150] on button "Yearly" at bounding box center [621, 158] width 123 height 40
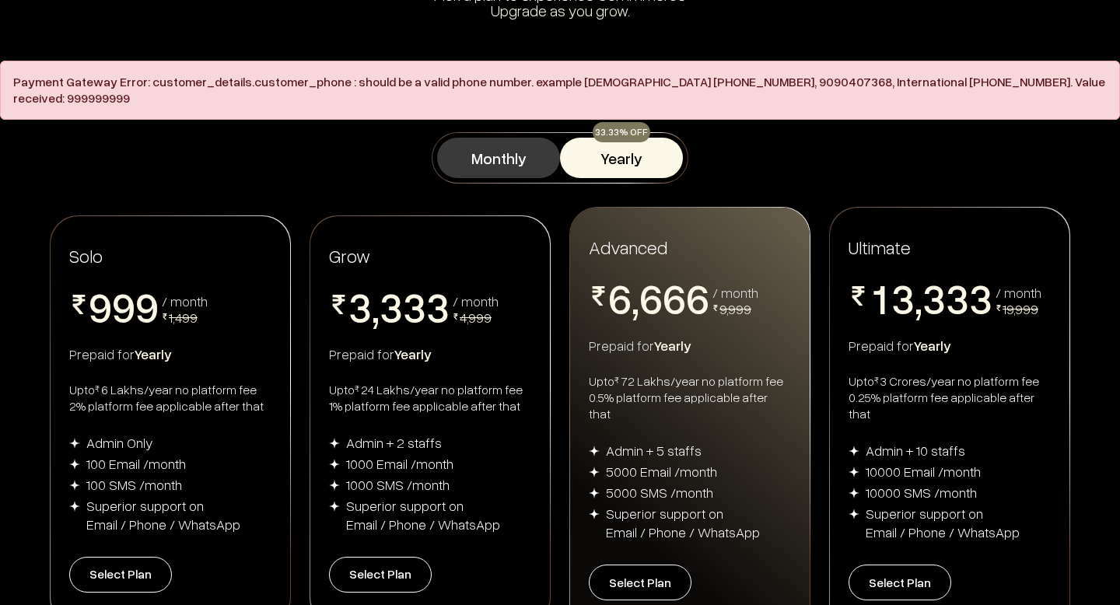
click at [529, 149] on button "Monthly" at bounding box center [498, 158] width 123 height 40
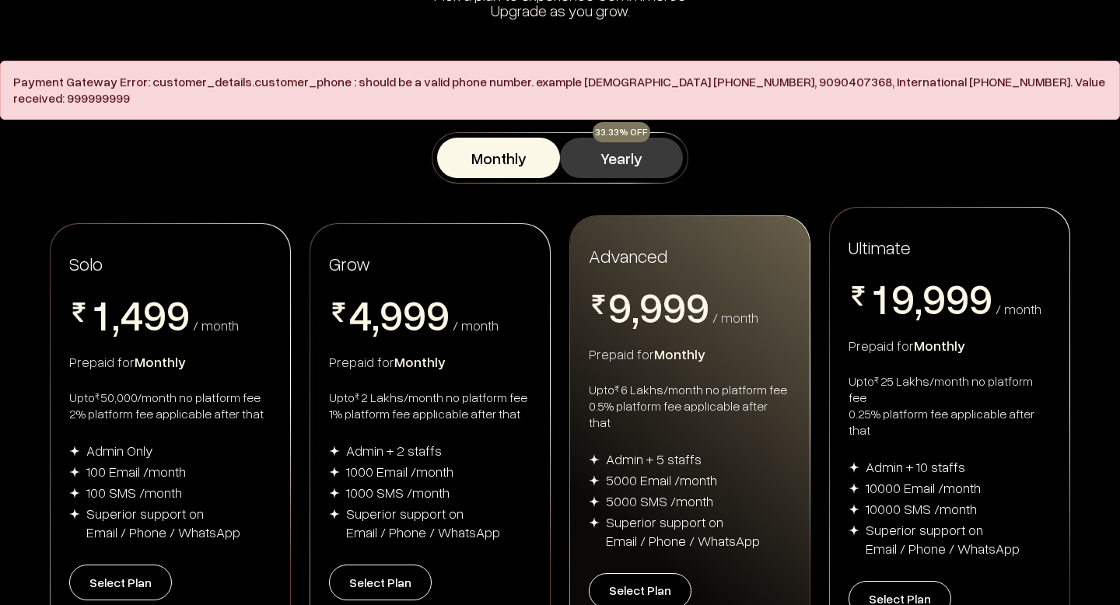
click at [590, 142] on button "Yearly" at bounding box center [621, 158] width 123 height 40
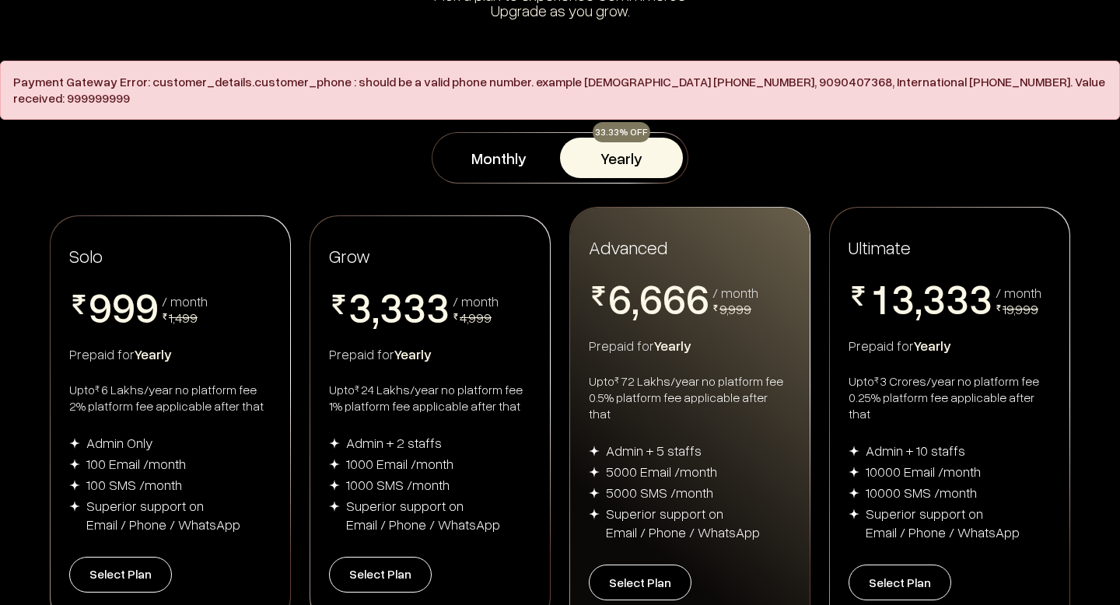
click at [580, 144] on button "Yearly" at bounding box center [621, 158] width 123 height 40
click at [502, 144] on button "Monthly" at bounding box center [498, 158] width 123 height 40
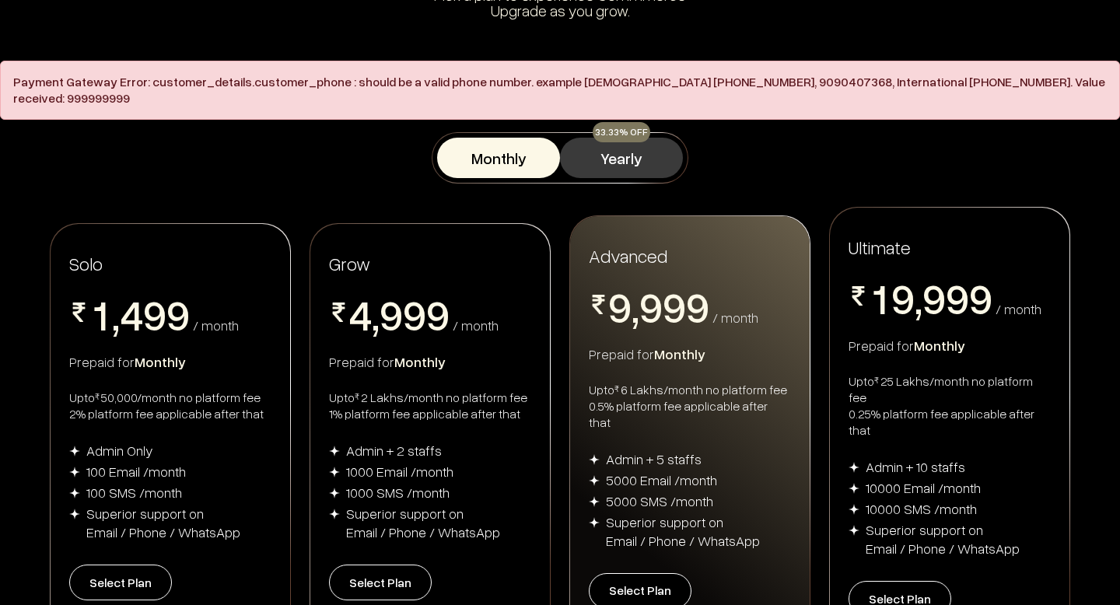
click at [596, 143] on button "Yearly" at bounding box center [621, 158] width 123 height 40
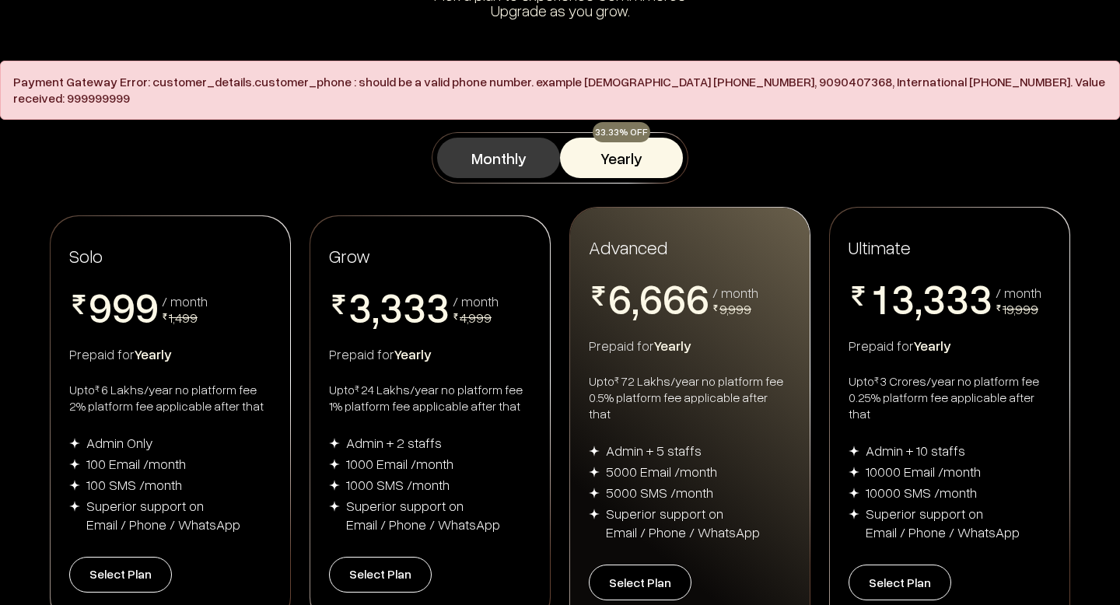
click at [544, 138] on button "Monthly" at bounding box center [498, 158] width 123 height 40
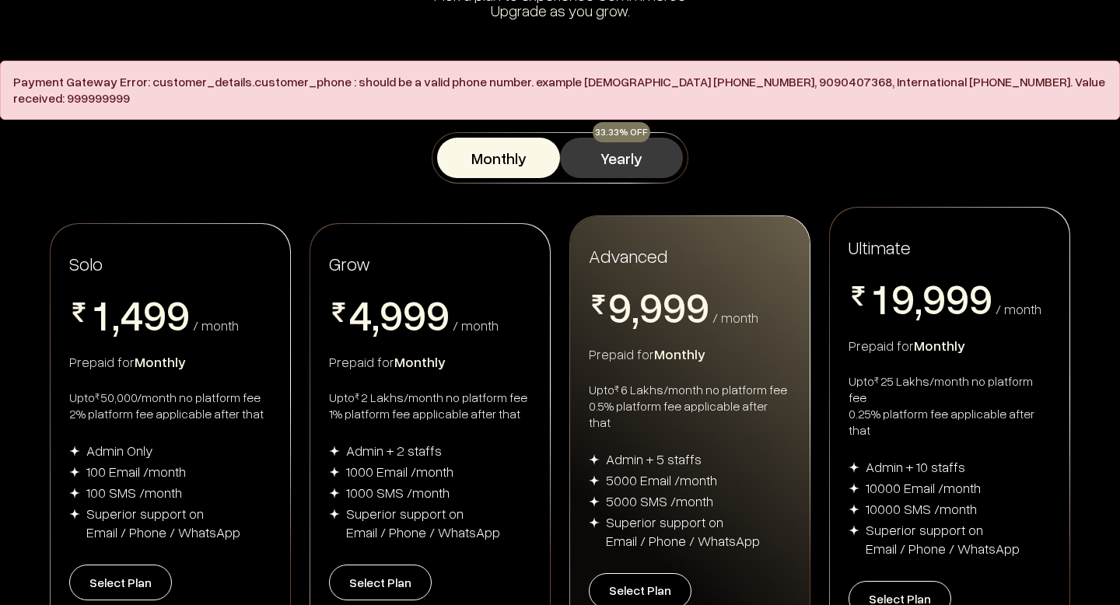
click at [605, 138] on button "Yearly" at bounding box center [621, 158] width 123 height 40
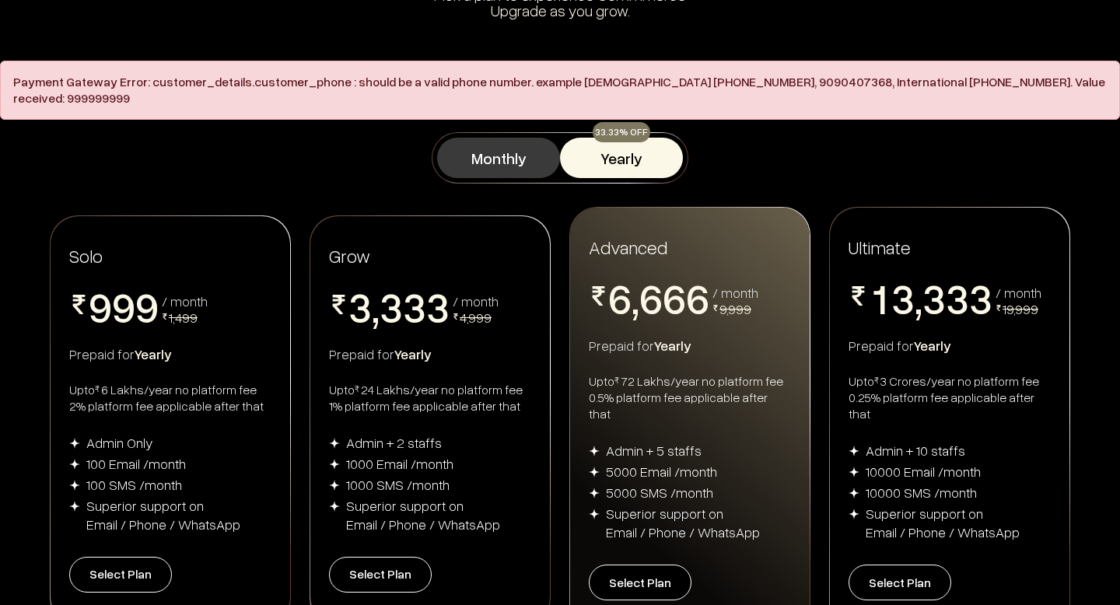
click at [512, 145] on button "Monthly" at bounding box center [498, 158] width 123 height 40
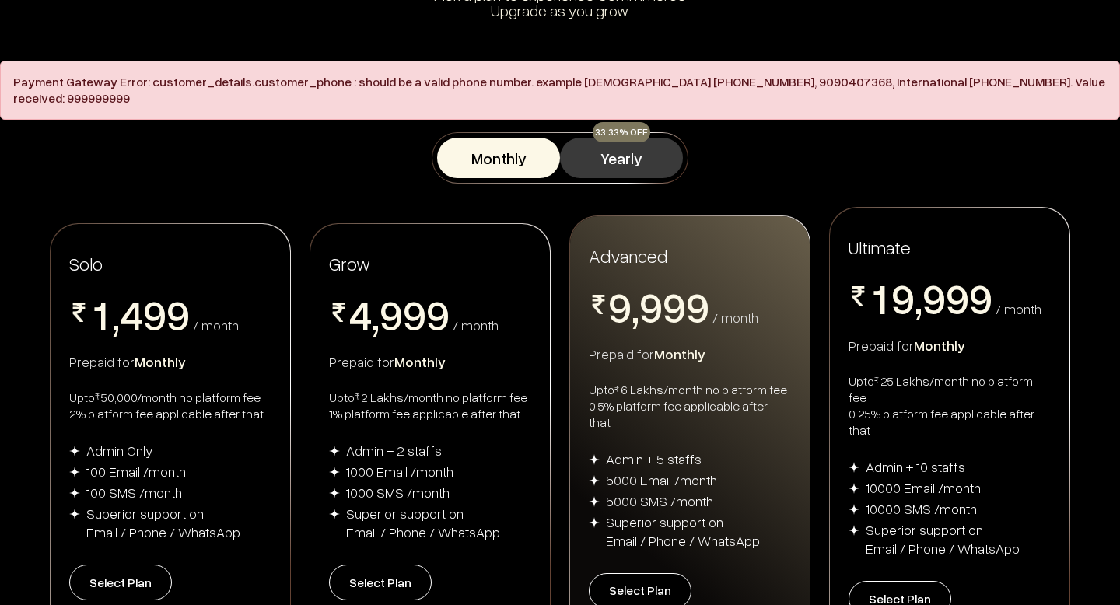
click at [593, 145] on button "Yearly" at bounding box center [621, 158] width 123 height 40
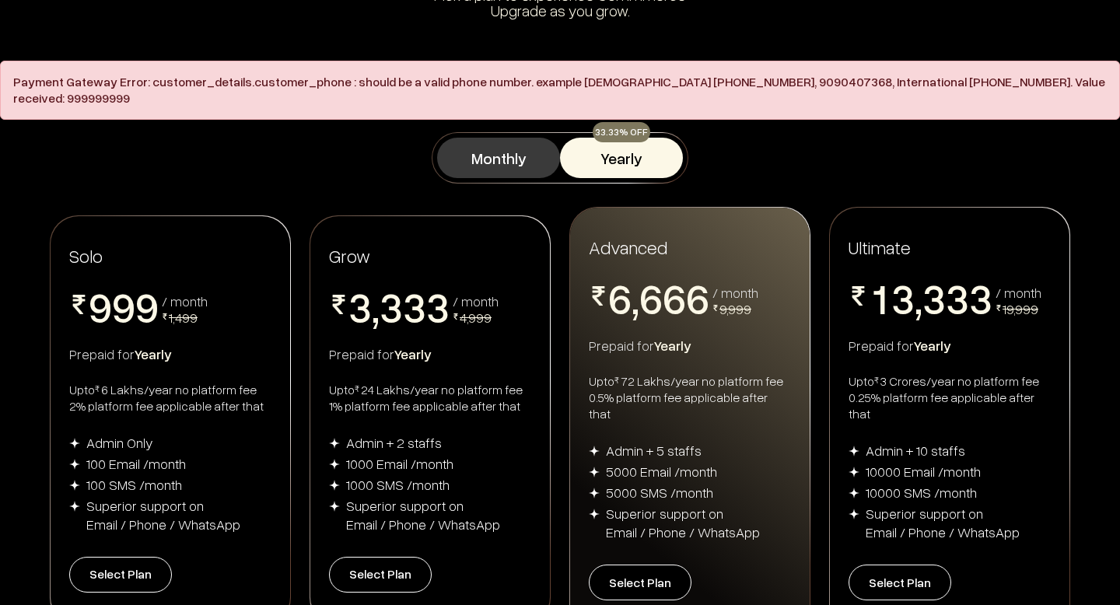
click at [526, 145] on button "Monthly" at bounding box center [498, 158] width 123 height 40
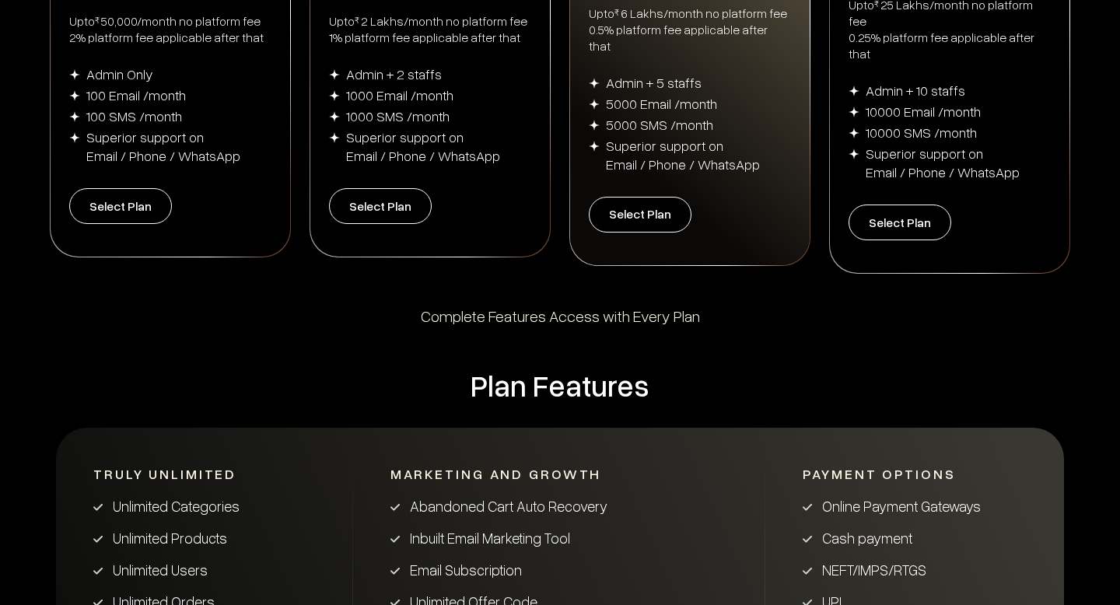
scroll to position [0, 0]
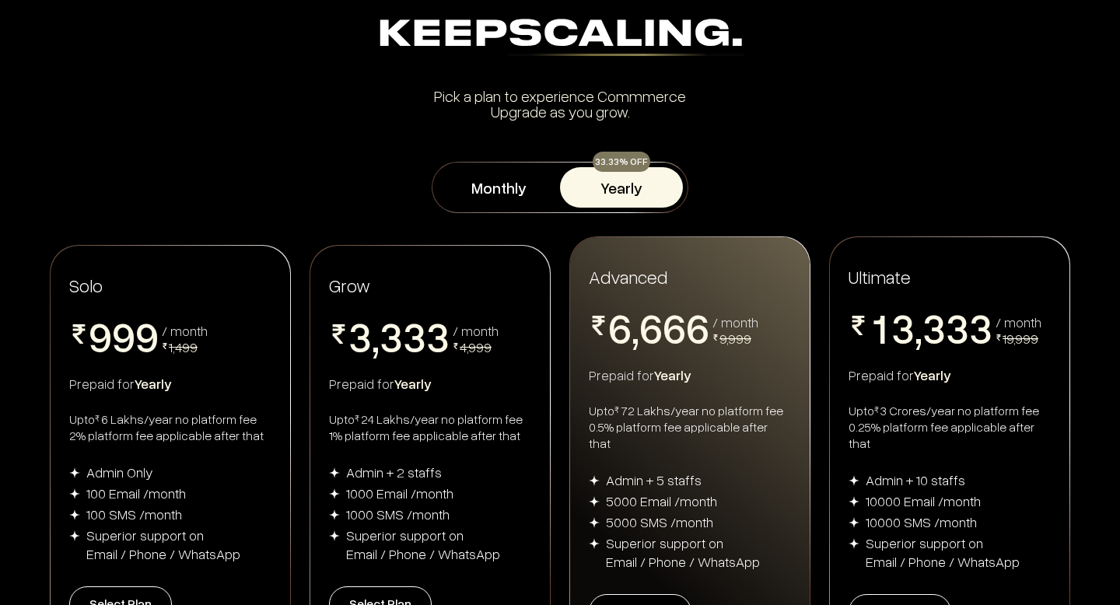
scroll to position [213, 0]
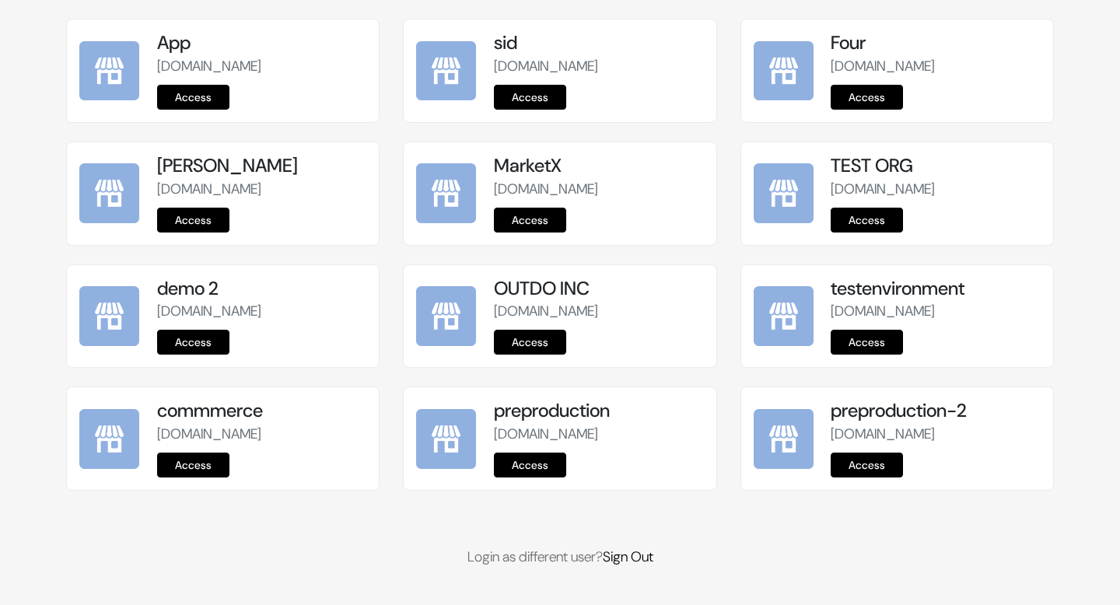
click at [871, 467] on link "Access" at bounding box center [867, 465] width 72 height 25
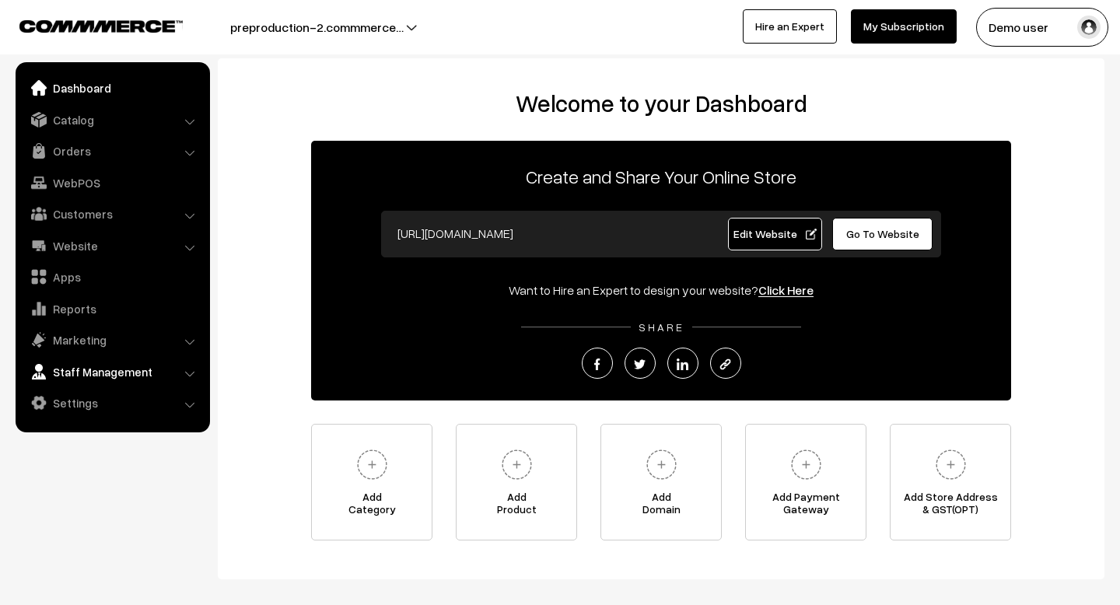
click at [79, 364] on link "Staff Management" at bounding box center [111, 372] width 185 height 28
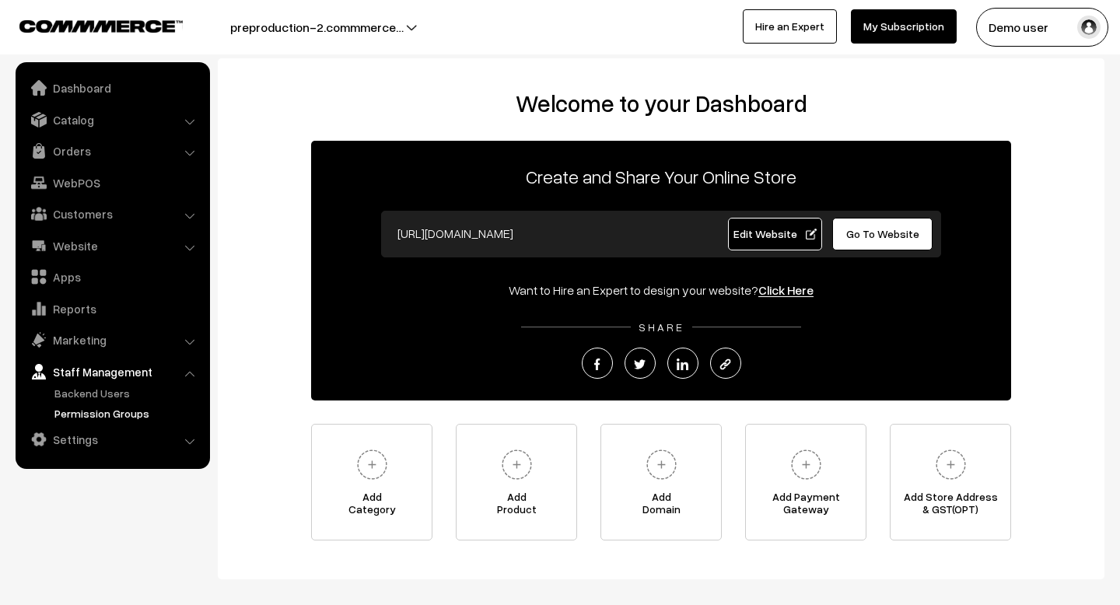
click at [85, 408] on link "Permission Groups" at bounding box center [128, 413] width 154 height 16
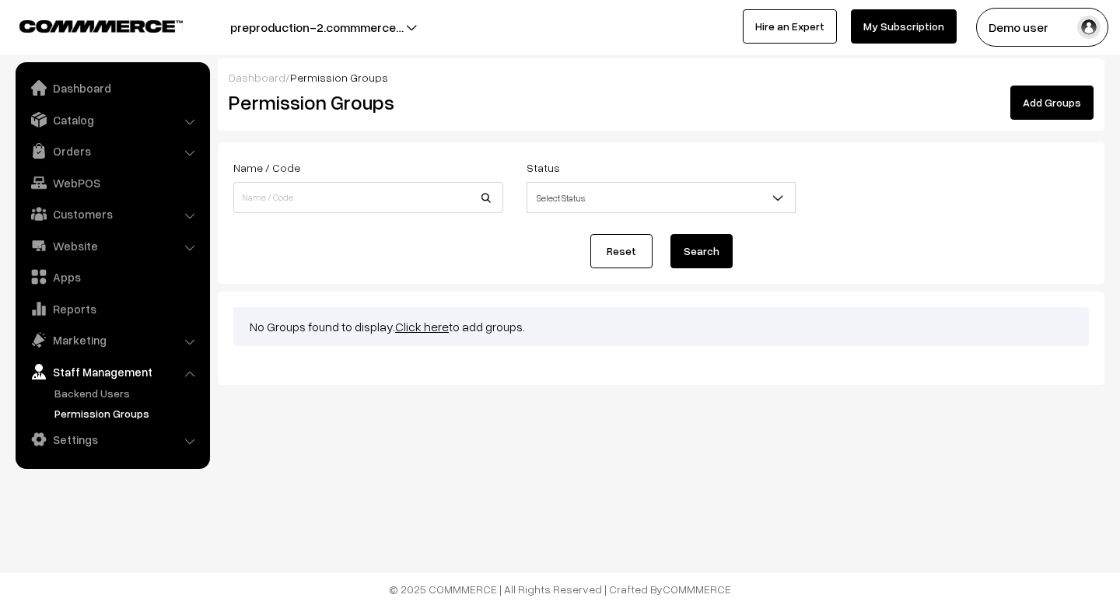
click at [1044, 103] on link "Add Groups" at bounding box center [1051, 103] width 83 height 34
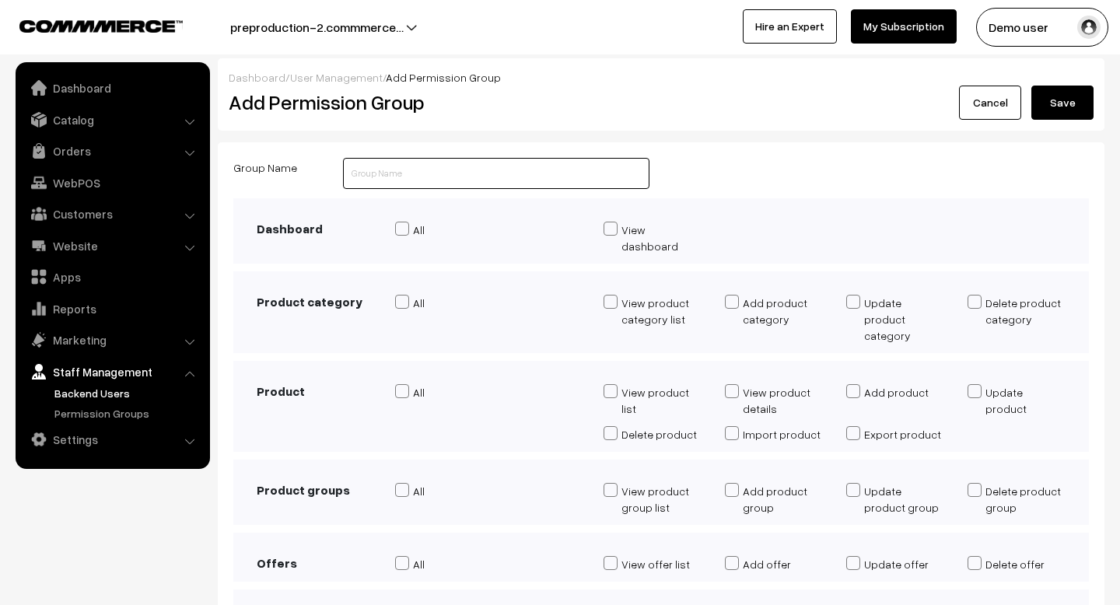
click at [501, 178] on input "text" at bounding box center [496, 173] width 306 height 31
type input "Book"
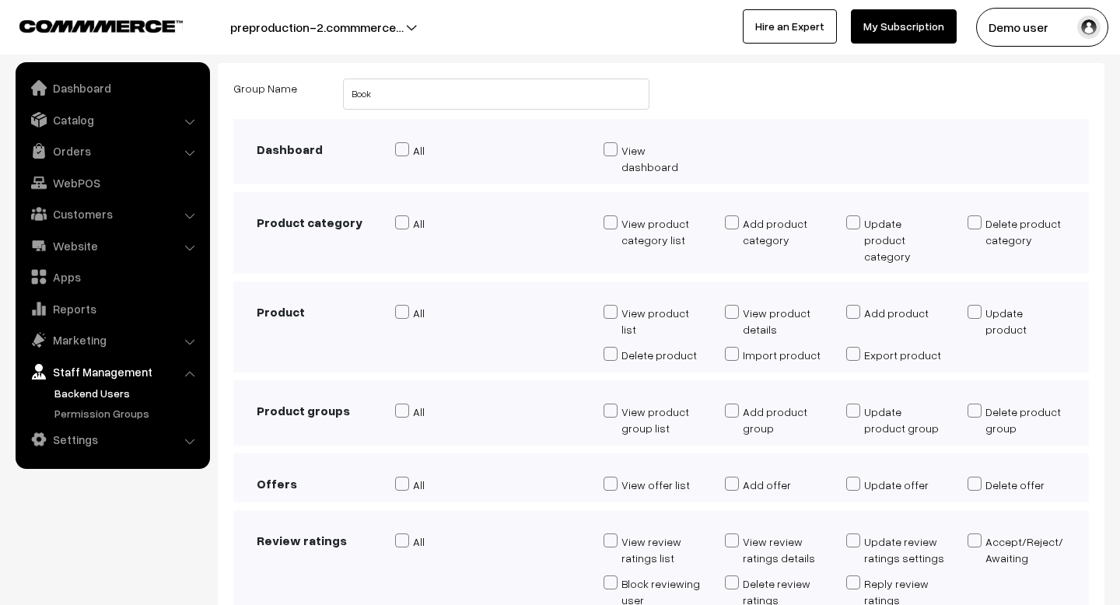
click at [610, 404] on span at bounding box center [611, 411] width 14 height 14
click at [610, 406] on input "View product group list" at bounding box center [609, 421] width 10 height 30
checkbox input "true"
click at [607, 150] on span at bounding box center [611, 149] width 14 height 14
click at [607, 150] on input "View dashboard" at bounding box center [609, 160] width 10 height 30
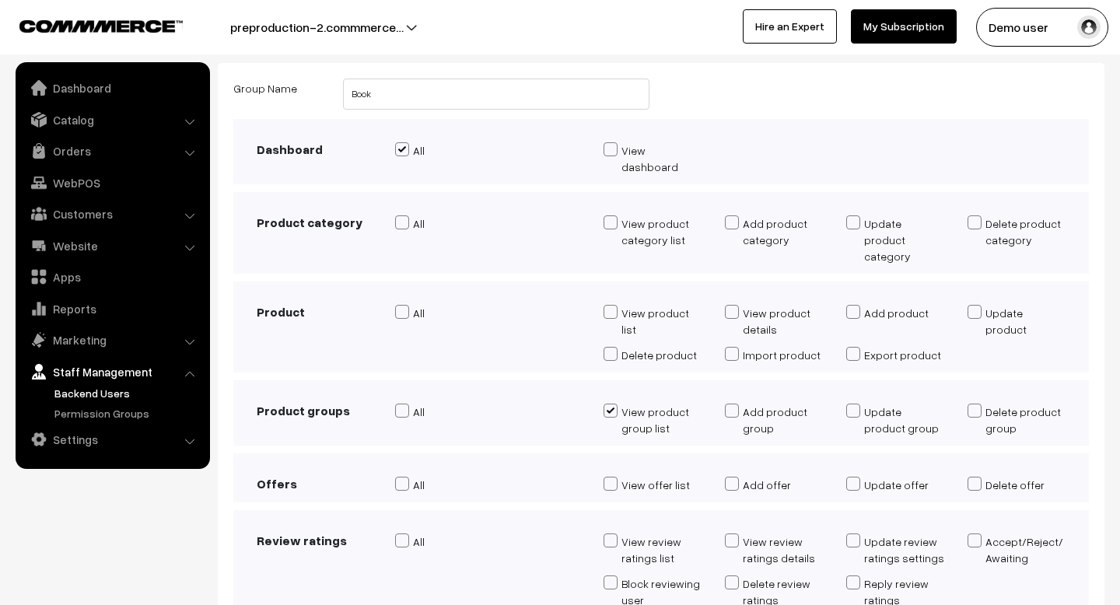
checkbox input "true"
click at [859, 305] on span at bounding box center [853, 312] width 14 height 14
click at [856, 307] on input "Add product" at bounding box center [851, 314] width 10 height 14
checkbox input "true"
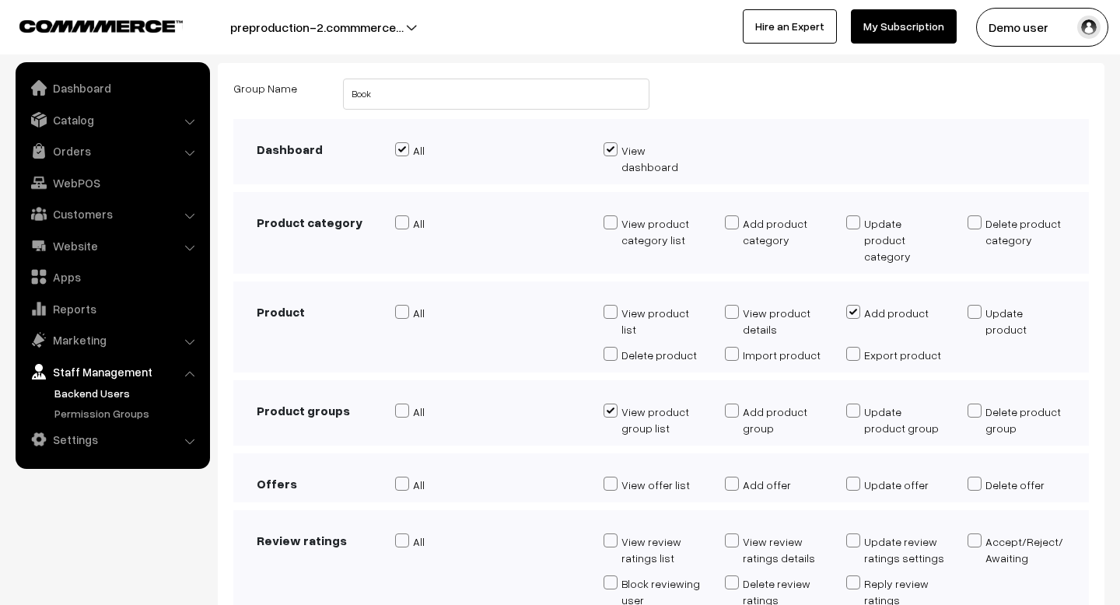
click at [860, 347] on label "Export product" at bounding box center [895, 355] width 98 height 16
click at [856, 349] on input "Export product" at bounding box center [851, 356] width 10 height 14
checkbox input "true"
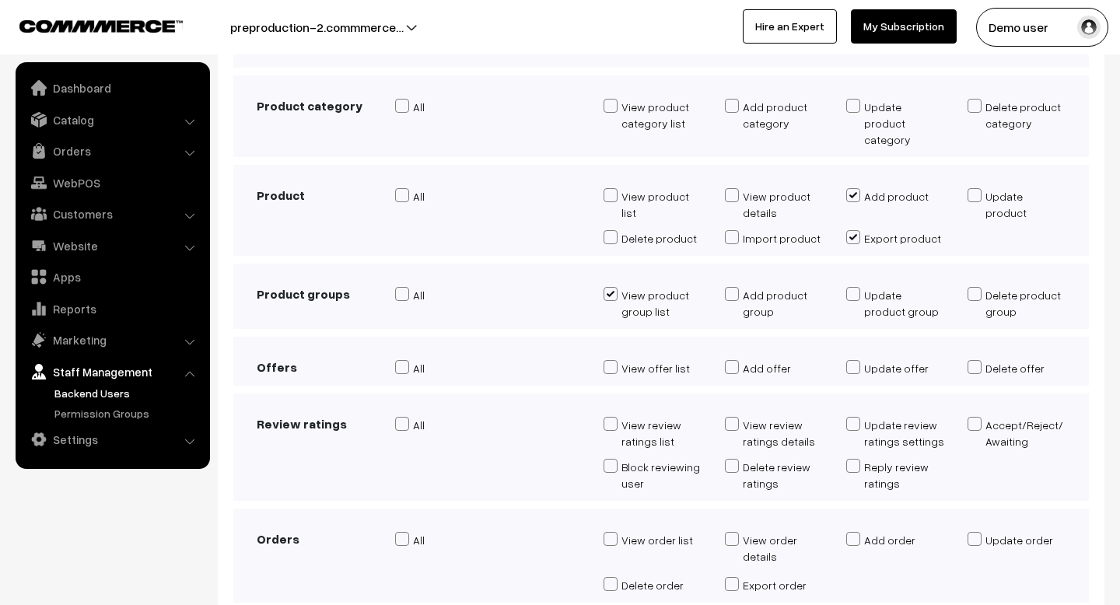
click at [731, 459] on span at bounding box center [732, 466] width 14 height 14
click at [731, 461] on input "Delete review ratings" at bounding box center [730, 476] width 10 height 30
checkbox input "true"
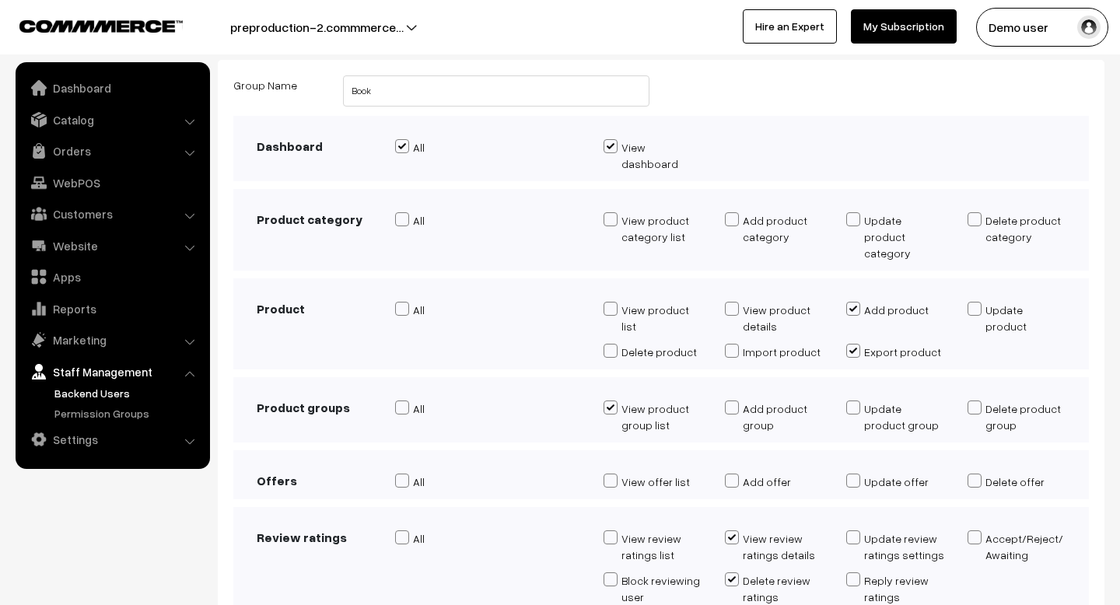
scroll to position [0, 0]
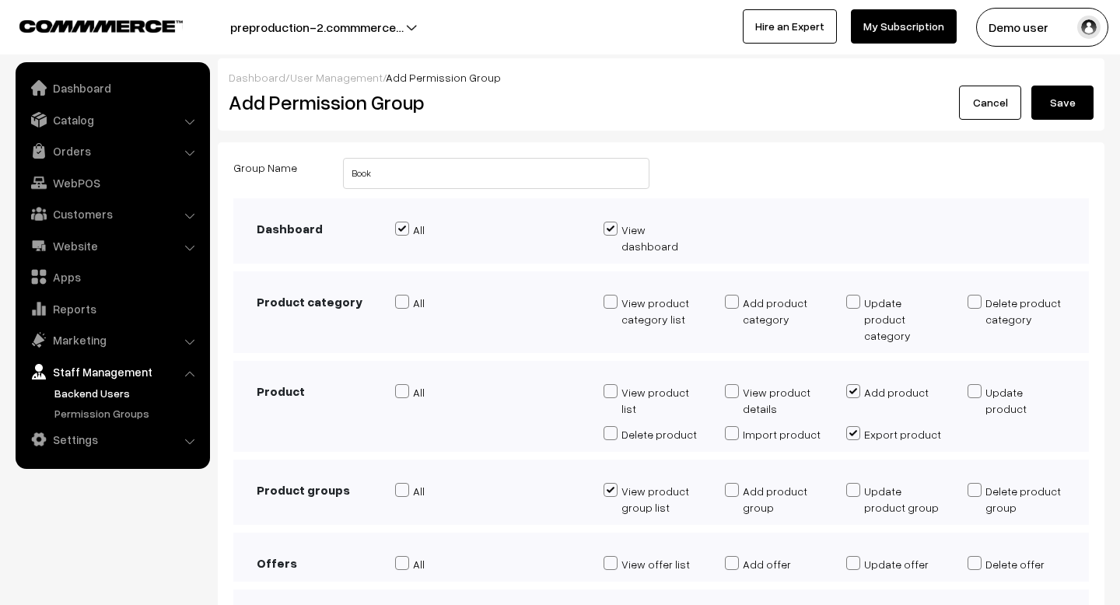
click at [1075, 86] on button "Save" at bounding box center [1062, 103] width 62 height 34
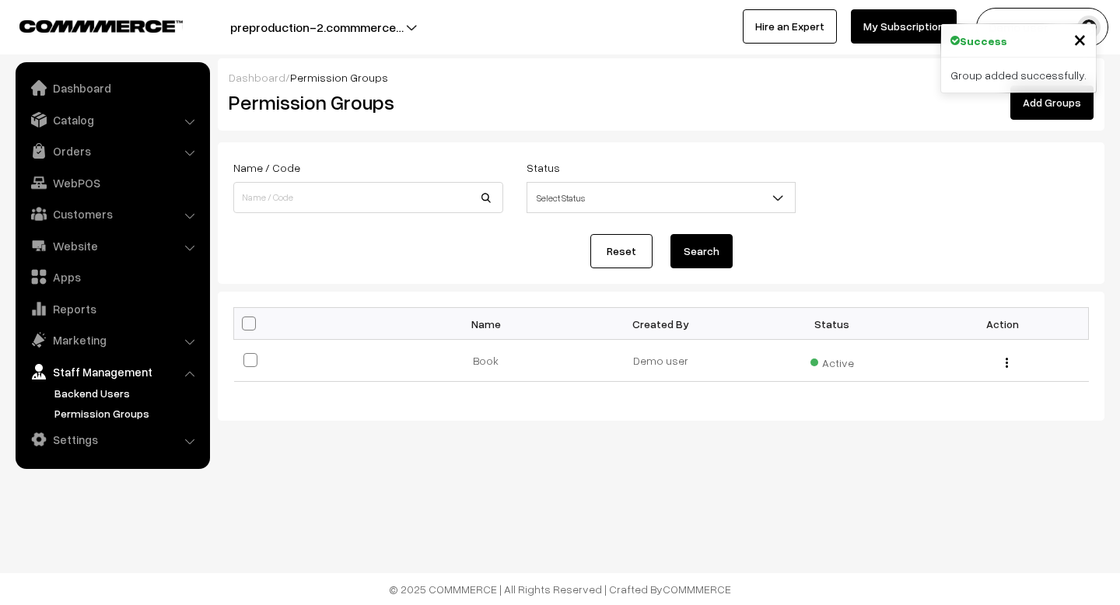
click at [54, 390] on link "Backend Users" at bounding box center [128, 393] width 154 height 16
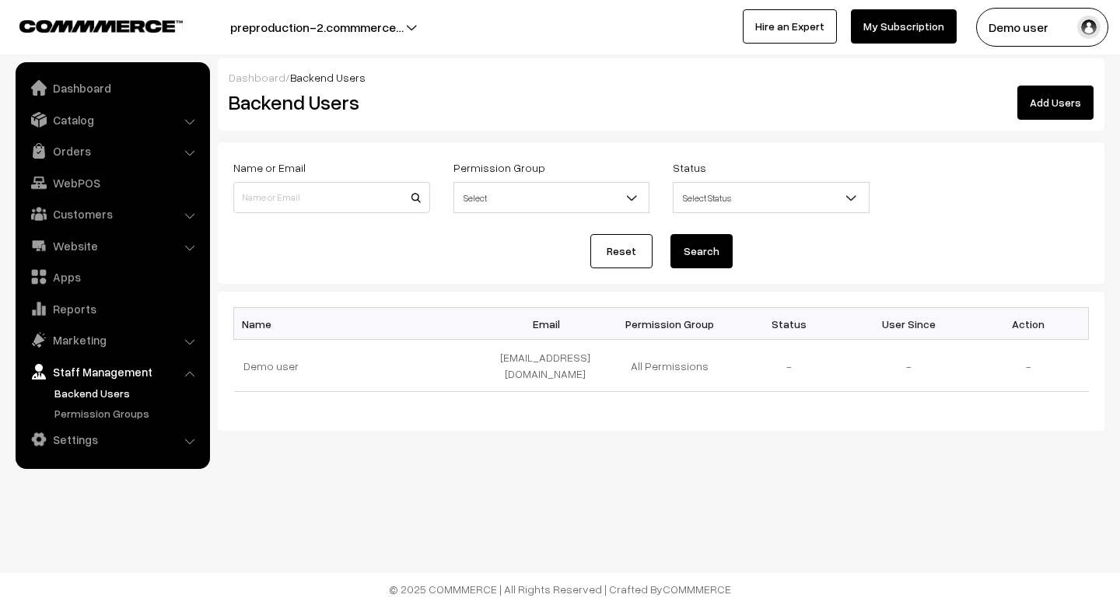
click at [1048, 101] on link "Add Users" at bounding box center [1055, 103] width 76 height 34
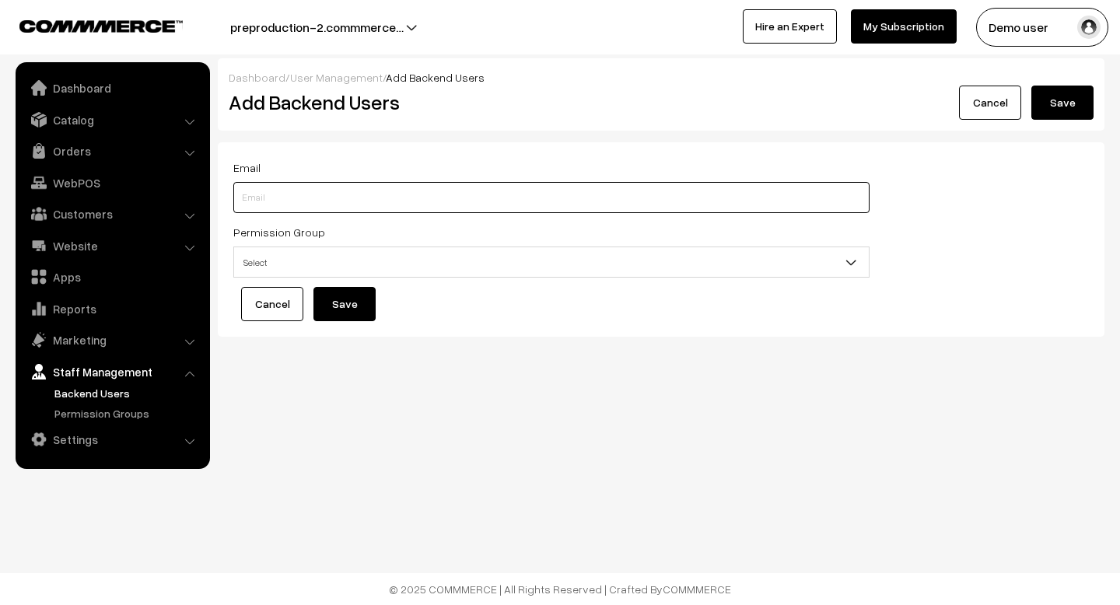
click at [380, 191] on input "text" at bounding box center [551, 197] width 636 height 31
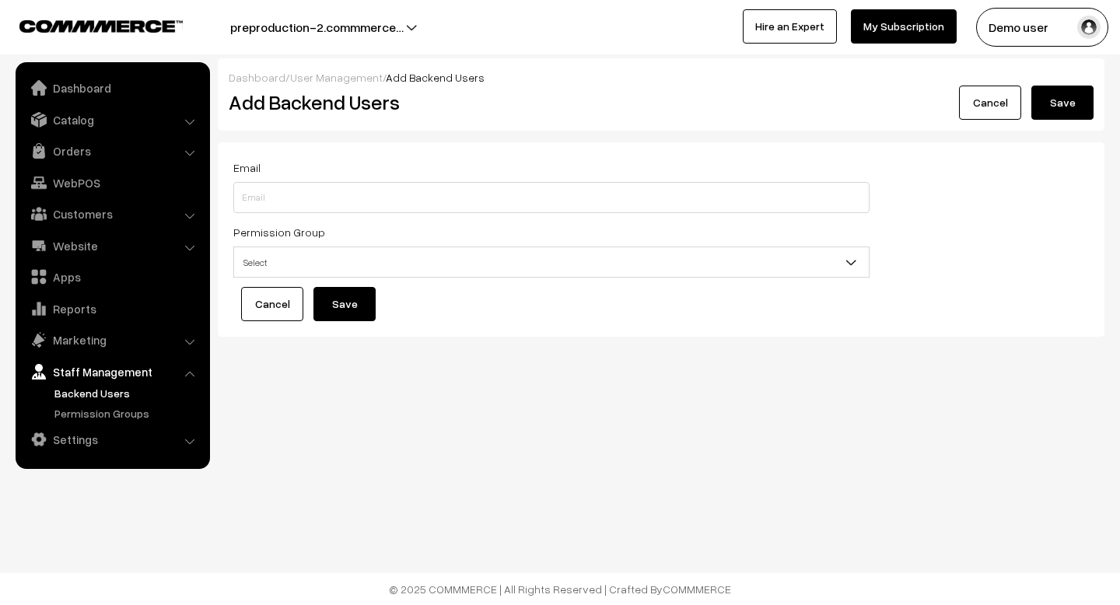
click at [373, 265] on span "Select" at bounding box center [551, 262] width 635 height 27
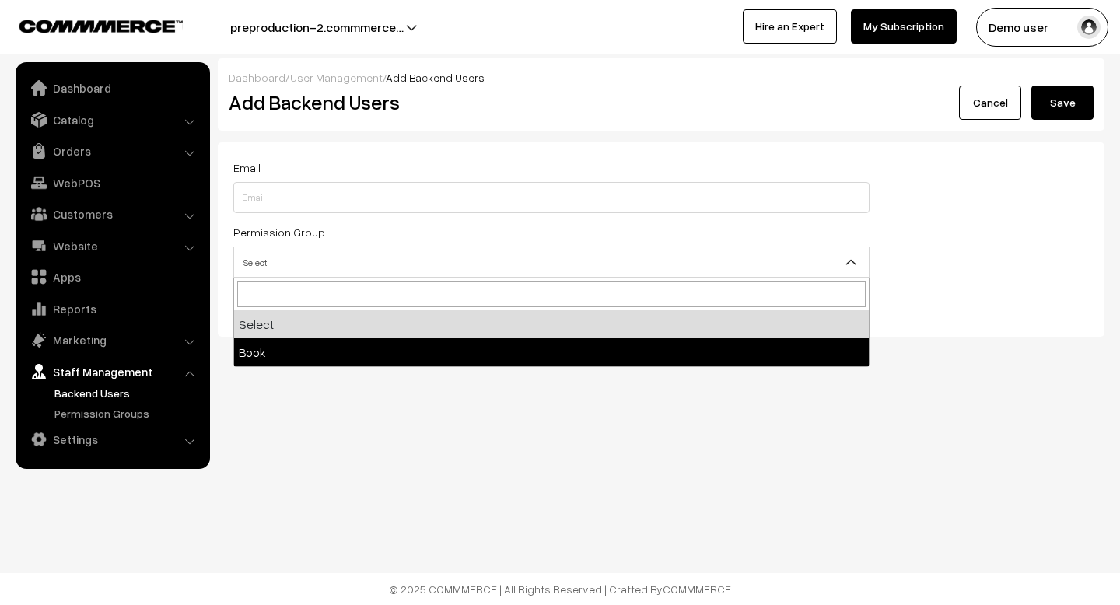
click at [387, 422] on div "Dashboard / User Management / Add Backend Users Add Backend Users Cancel Save E…" at bounding box center [560, 219] width 1120 height 438
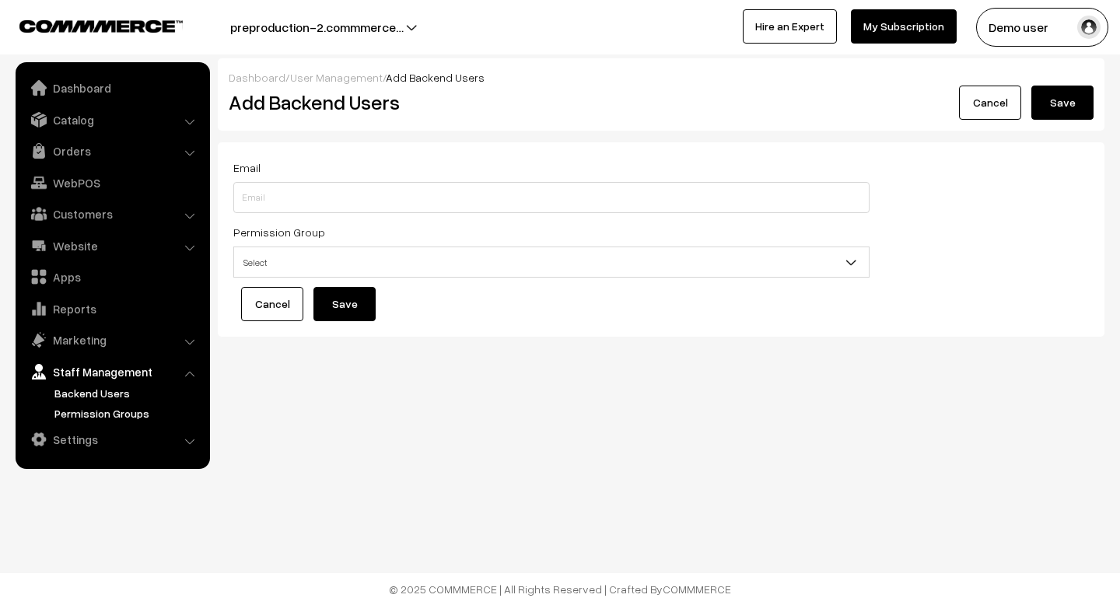
click at [106, 410] on link "Permission Groups" at bounding box center [128, 413] width 154 height 16
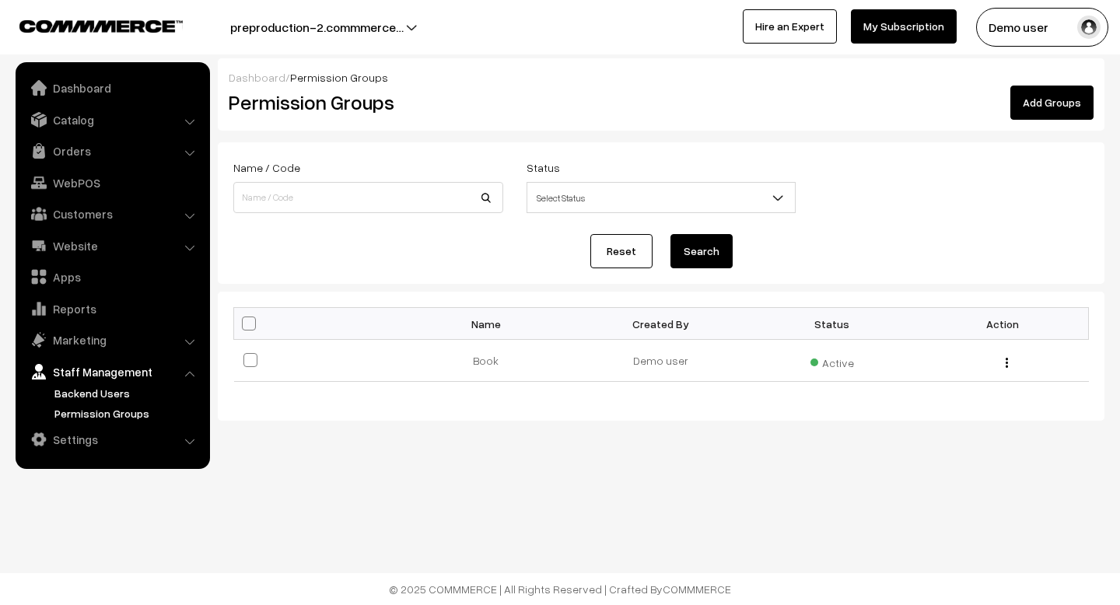
click at [104, 396] on link "Backend Users" at bounding box center [128, 393] width 154 height 16
click at [1046, 103] on link "Add Groups" at bounding box center [1051, 103] width 83 height 34
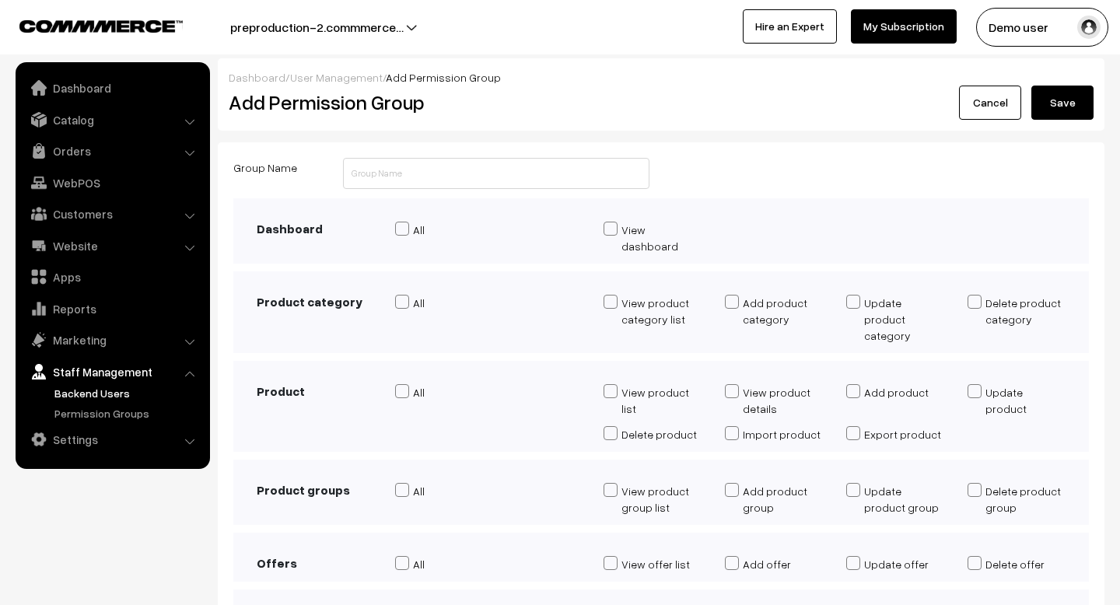
click at [114, 371] on link "Staff Management" at bounding box center [111, 372] width 185 height 28
click at [1005, 24] on button "Demo user" at bounding box center [1042, 27] width 132 height 39
click at [686, 177] on div "Group Name" at bounding box center [661, 178] width 879 height 40
click at [597, 176] on input "text" at bounding box center [496, 173] width 306 height 31
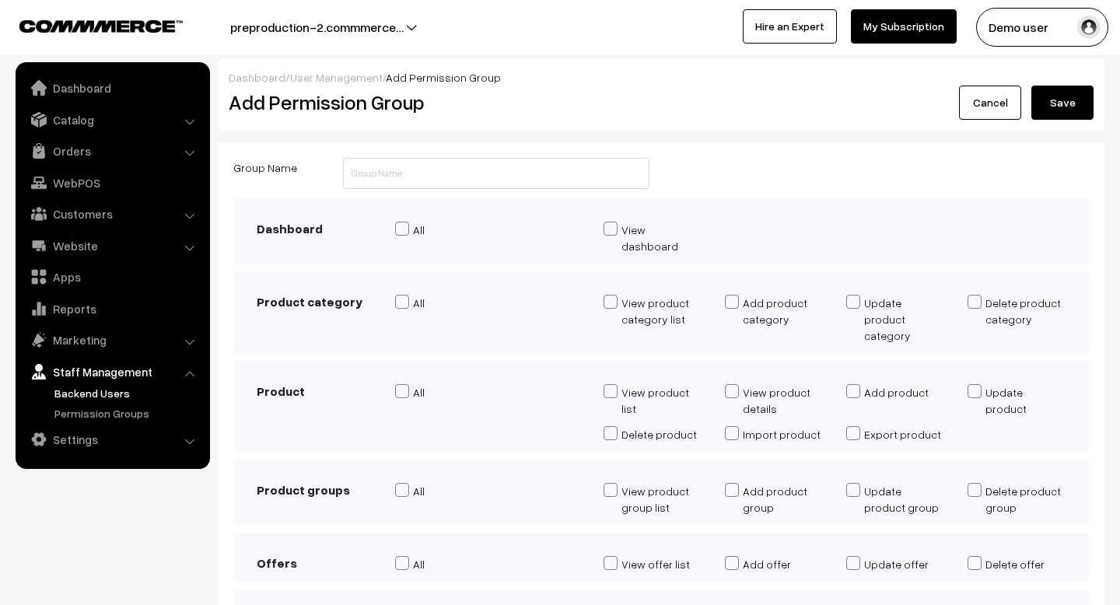
click at [710, 176] on div "Group Name" at bounding box center [661, 178] width 879 height 40
click at [583, 173] on input "text" at bounding box center [496, 173] width 306 height 31
click at [681, 184] on div "Group Name" at bounding box center [661, 178] width 879 height 40
click at [1034, 18] on button "Demo user" at bounding box center [1042, 27] width 132 height 39
click at [890, 86] on div "Cancel Save" at bounding box center [883, 103] width 421 height 34
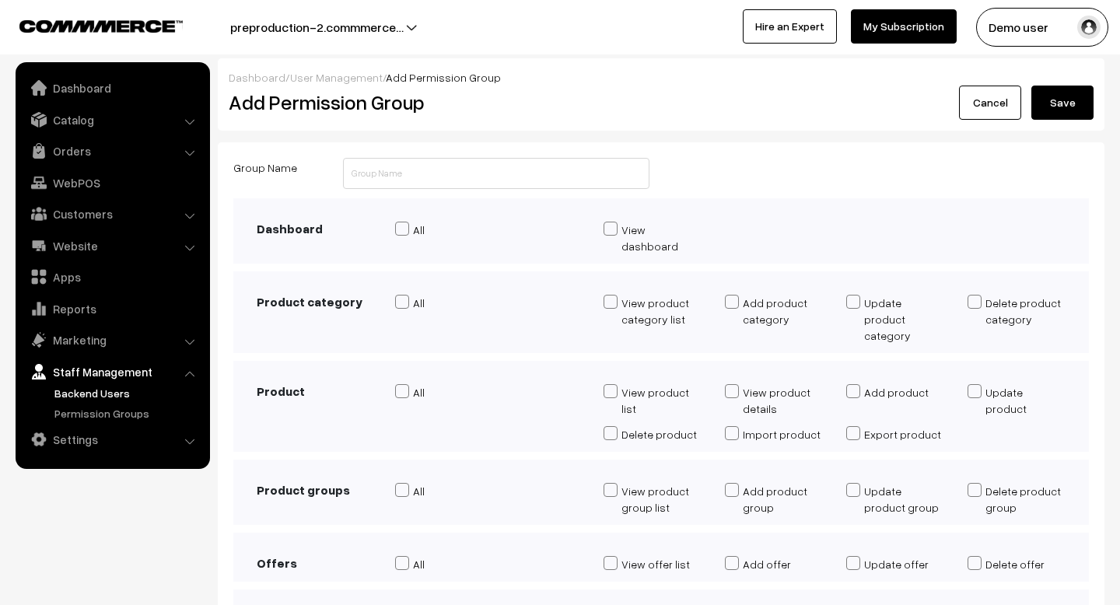
click at [996, 39] on button "Demo user" at bounding box center [1042, 27] width 132 height 39
click at [999, 38] on button "Demo user" at bounding box center [1042, 27] width 132 height 39
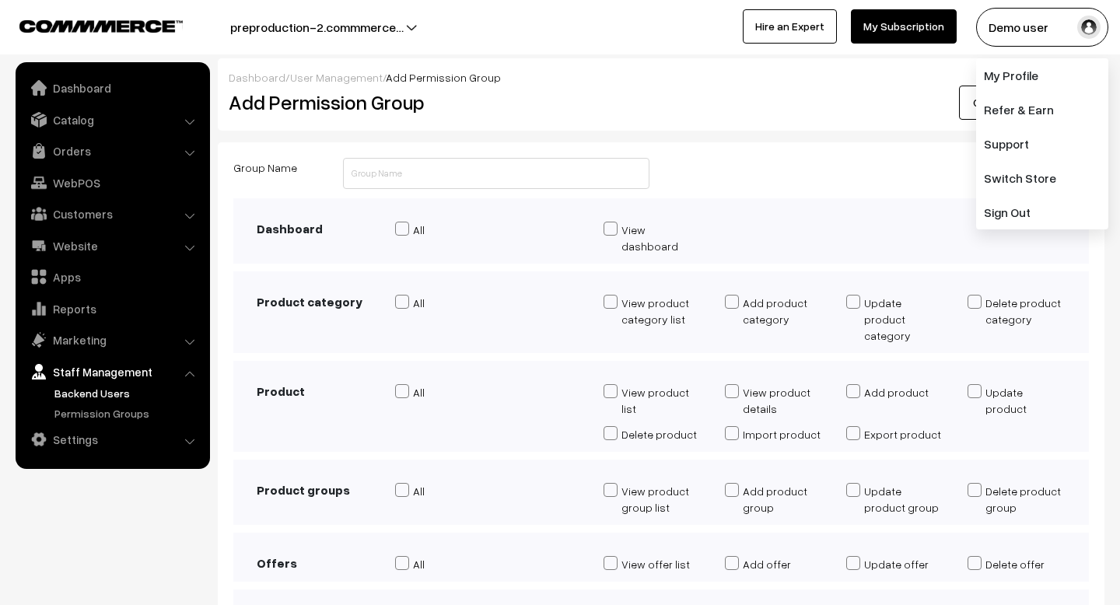
click at [1055, 25] on button "Demo user" at bounding box center [1042, 27] width 132 height 39
click at [1064, 22] on button "Demo user" at bounding box center [1042, 27] width 132 height 39
